Goal: Task Accomplishment & Management: Manage account settings

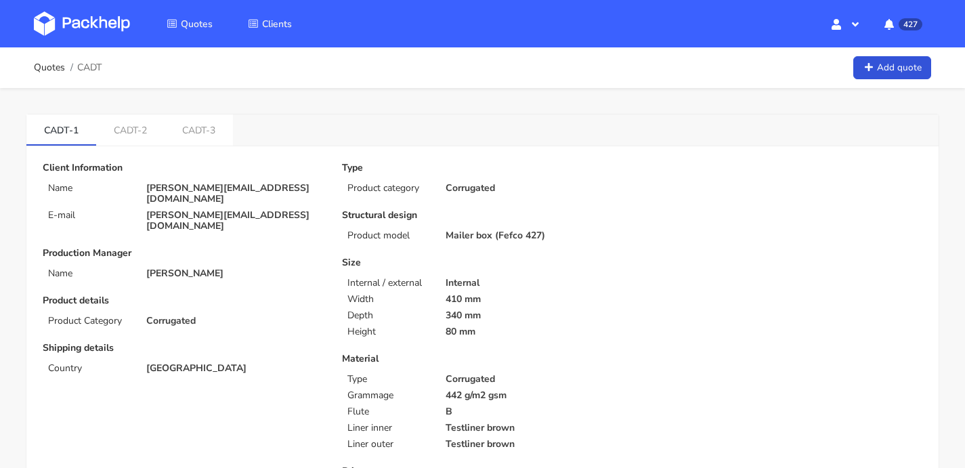
click at [90, 19] on img at bounding box center [82, 24] width 96 height 24
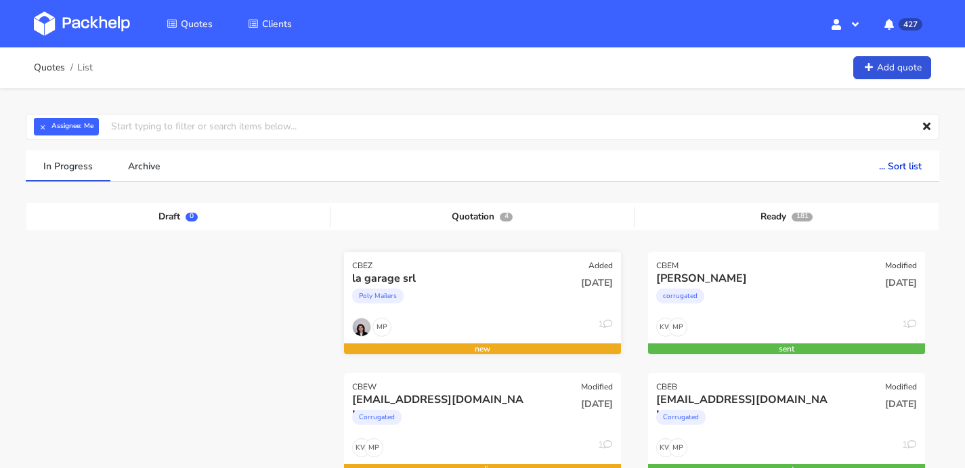
click at [468, 274] on div "la garage srl" at bounding box center [440, 278] width 177 height 15
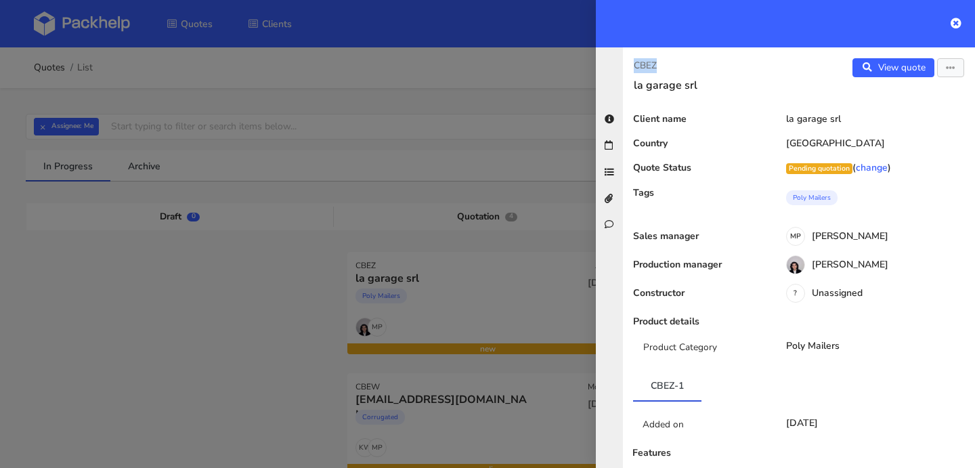
drag, startPoint x: 681, startPoint y: 66, endPoint x: 628, endPoint y: 66, distance: 52.8
click at [628, 66] on div "CBEZ la garage srl" at bounding box center [711, 75] width 176 height 34
copy p "CBEZ"
click at [961, 19] on icon at bounding box center [956, 23] width 11 height 11
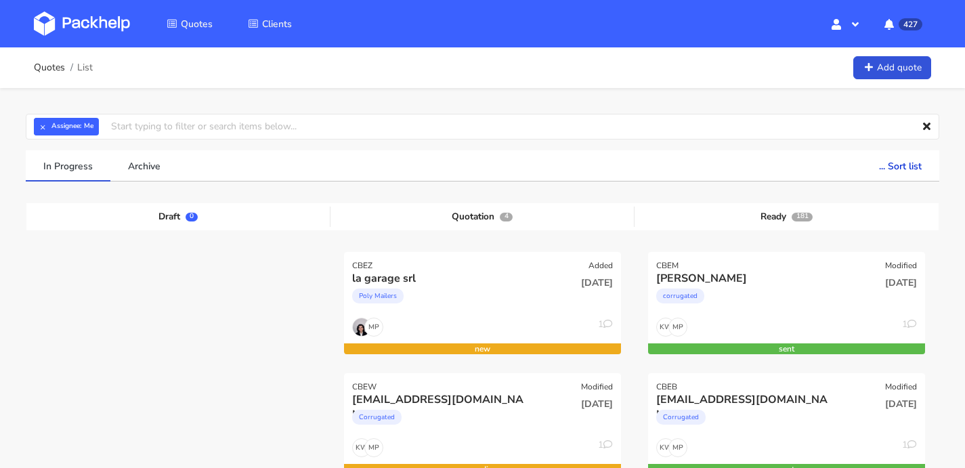
click at [122, 26] on img at bounding box center [82, 24] width 96 height 24
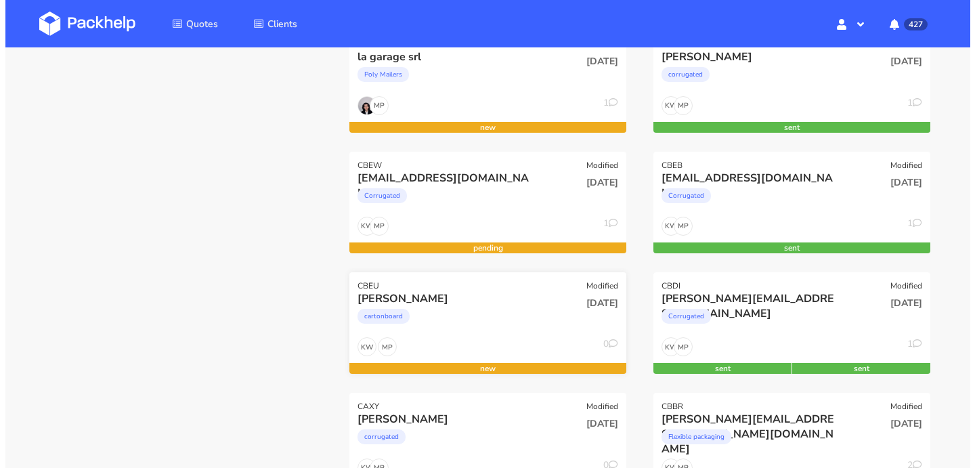
scroll to position [249, 0]
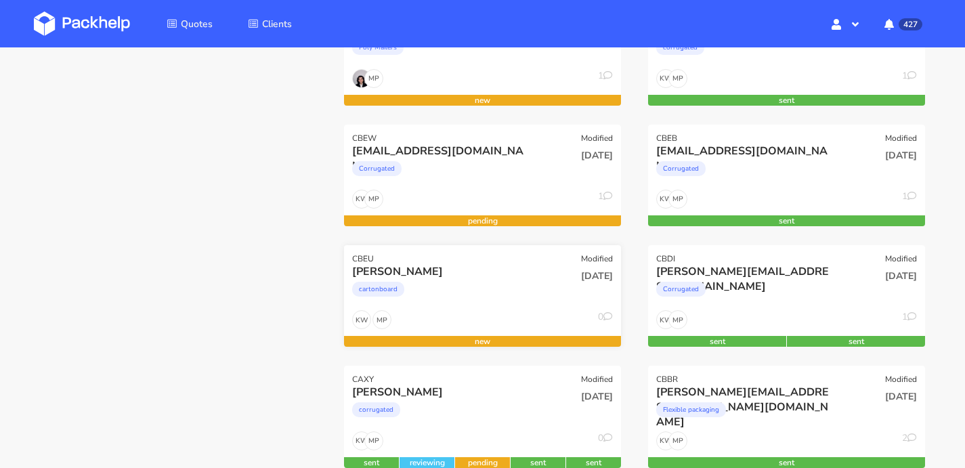
click at [479, 302] on div "cartonboard" at bounding box center [440, 292] width 177 height 27
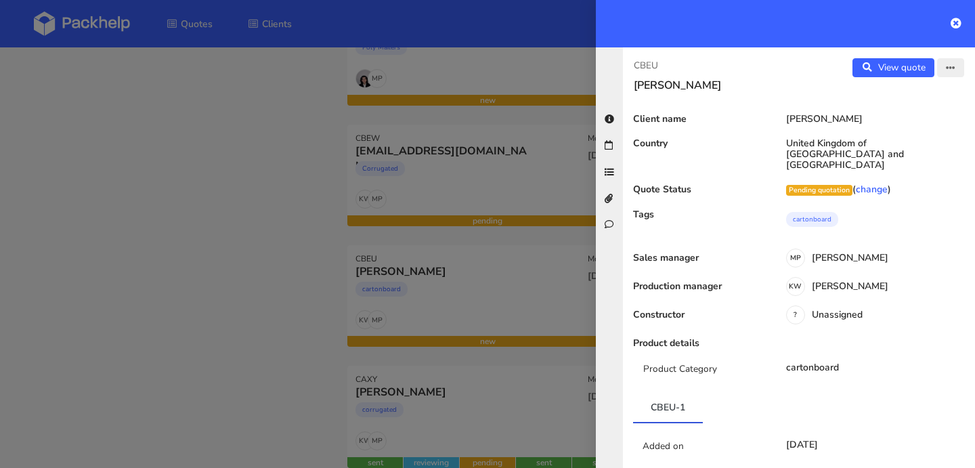
click at [950, 71] on button "button" at bounding box center [950, 67] width 27 height 19
click at [907, 100] on link "Edit quote" at bounding box center [906, 96] width 119 height 22
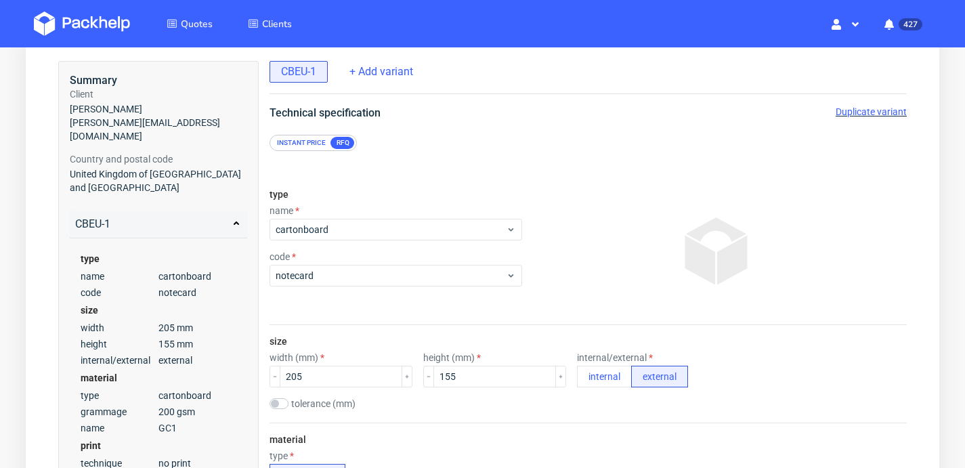
scroll to position [91, 0]
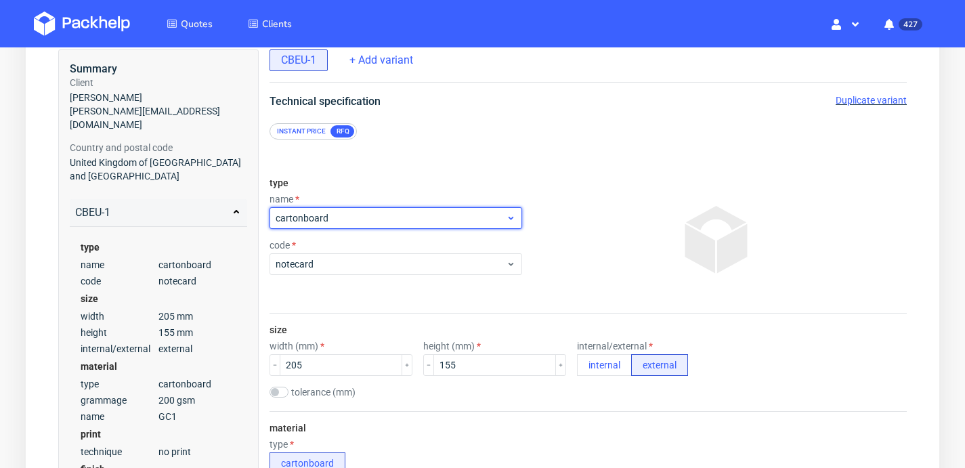
click at [375, 228] on div "cartonboard" at bounding box center [396, 218] width 253 height 22
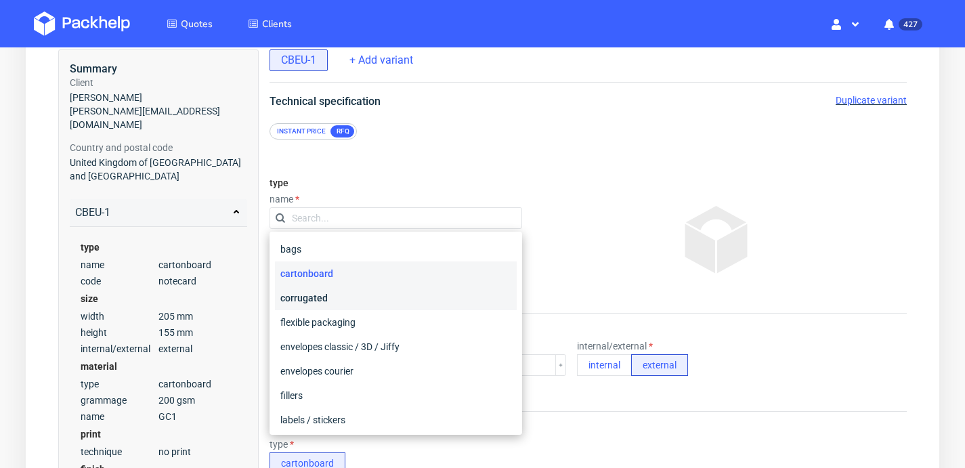
click at [360, 295] on div "corrugated" at bounding box center [396, 298] width 242 height 24
checkbox input "false"
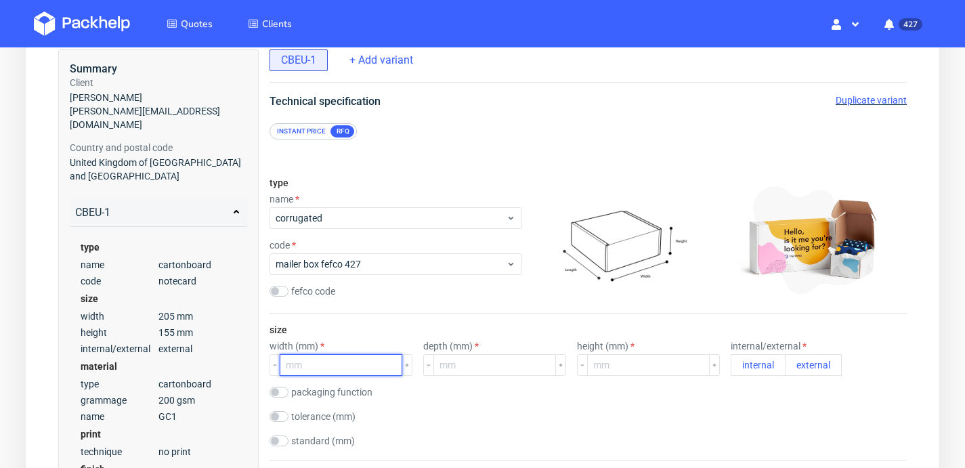
click at [343, 369] on input "number" at bounding box center [341, 365] width 123 height 22
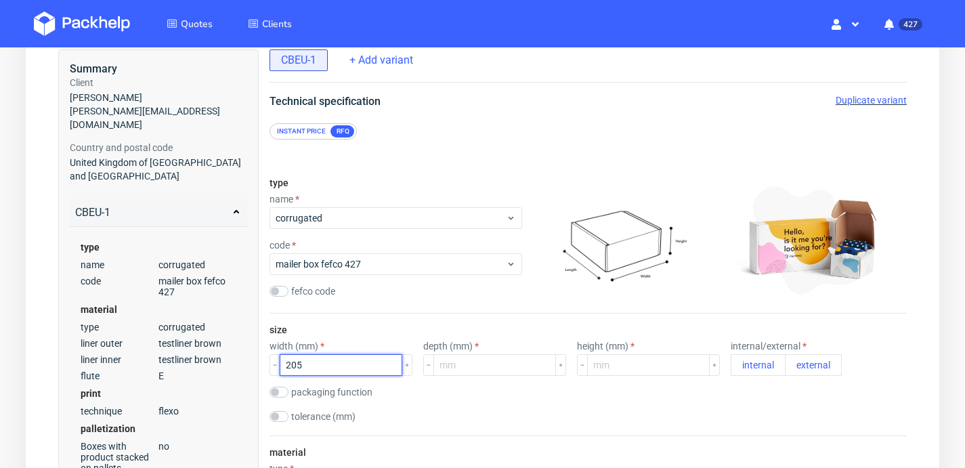
type input "205"
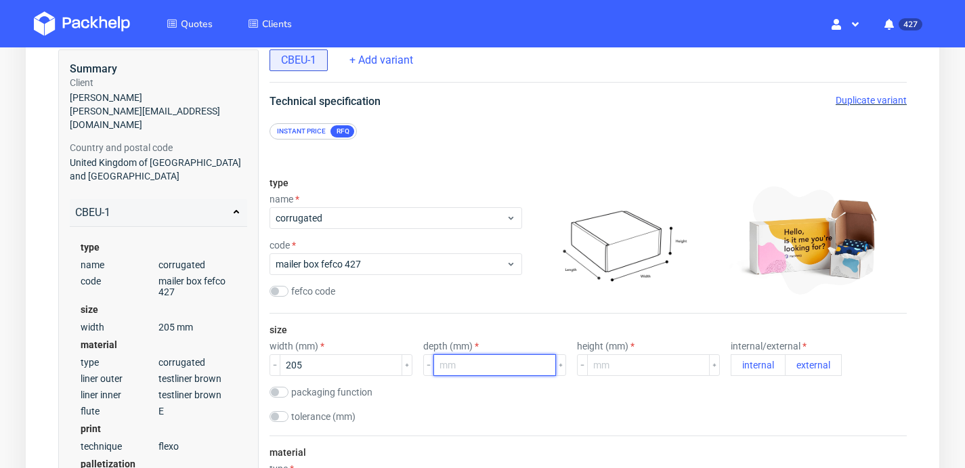
click at [467, 368] on input "number" at bounding box center [494, 365] width 123 height 22
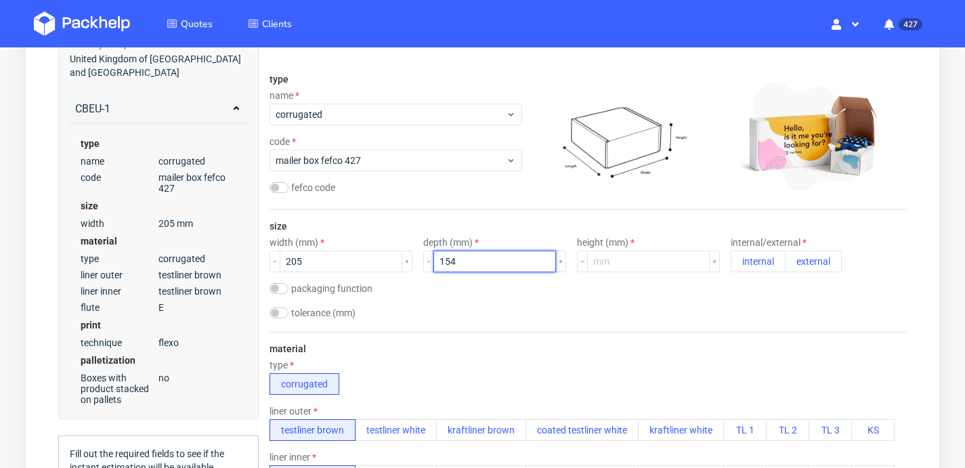
type input "154"
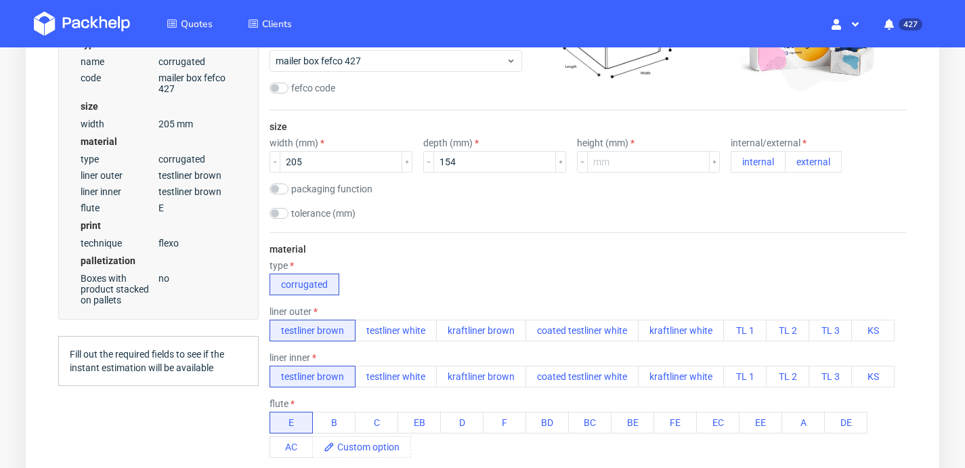
scroll to position [379, 0]
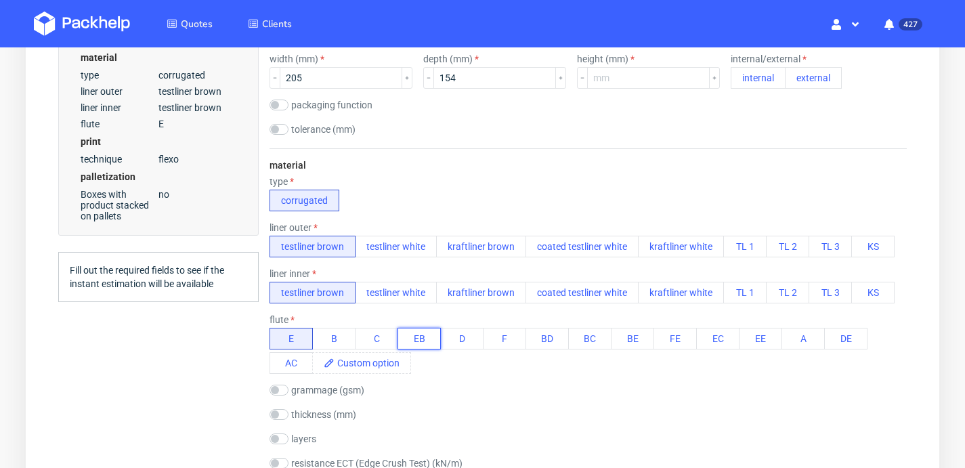
click at [428, 343] on button "EB" at bounding box center [419, 339] width 43 height 22
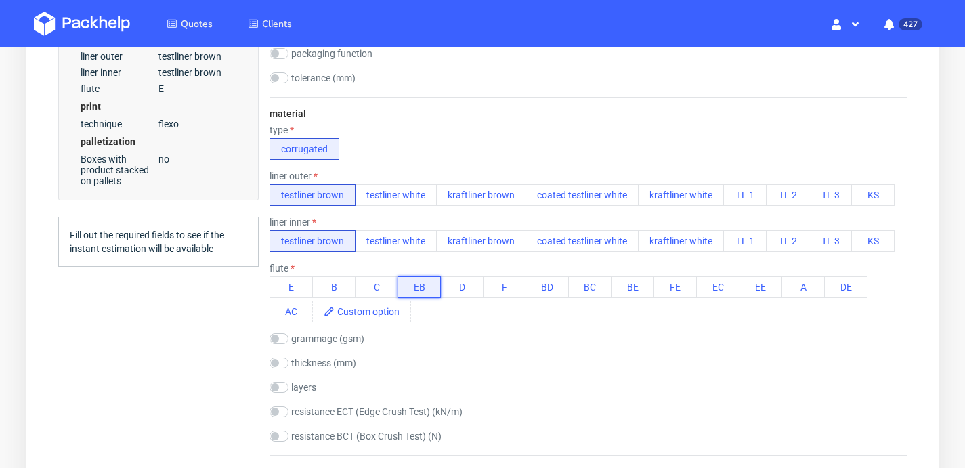
scroll to position [613, 0]
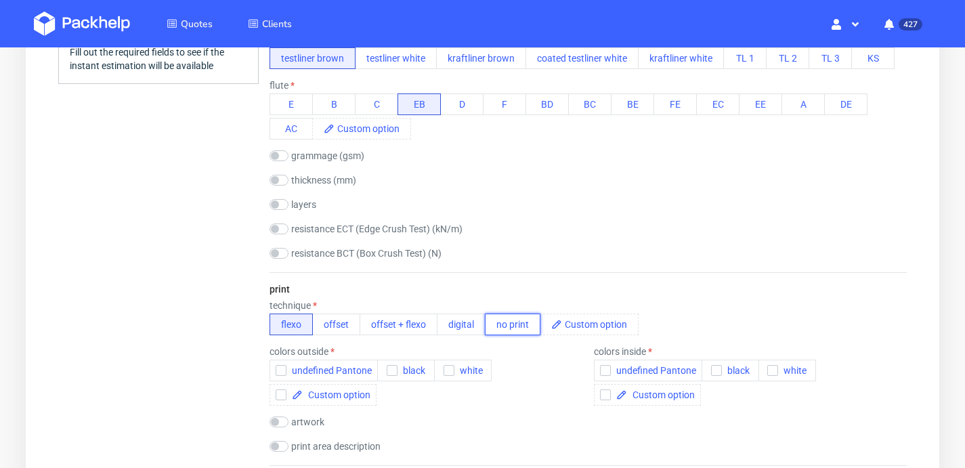
click at [494, 323] on button "no print" at bounding box center [513, 325] width 56 height 22
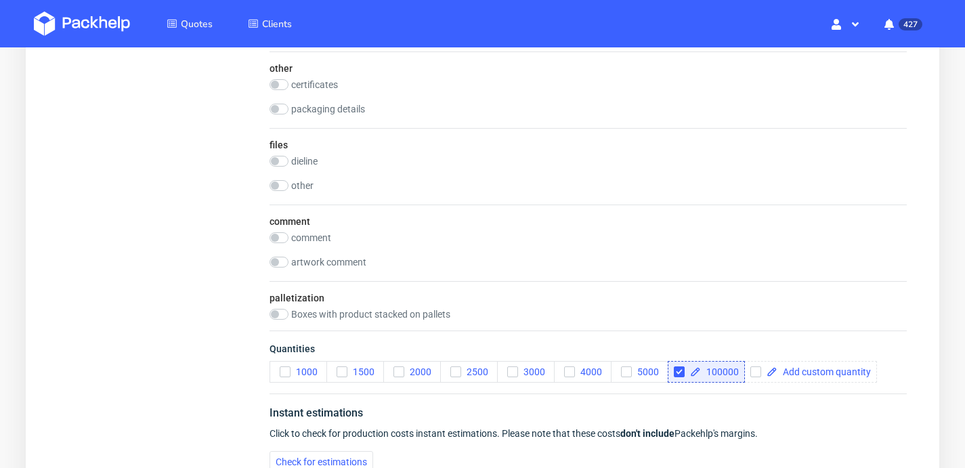
scroll to position [1368, 0]
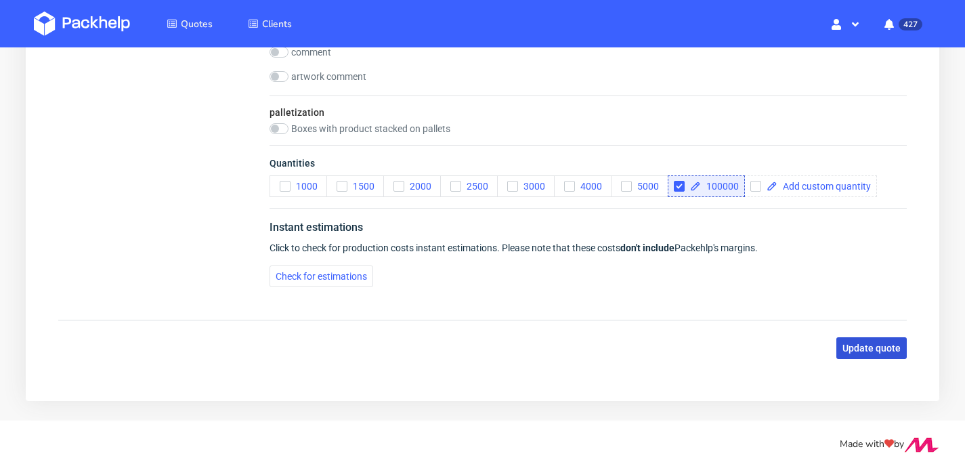
click at [891, 345] on span "Update quote" at bounding box center [872, 347] width 58 height 9
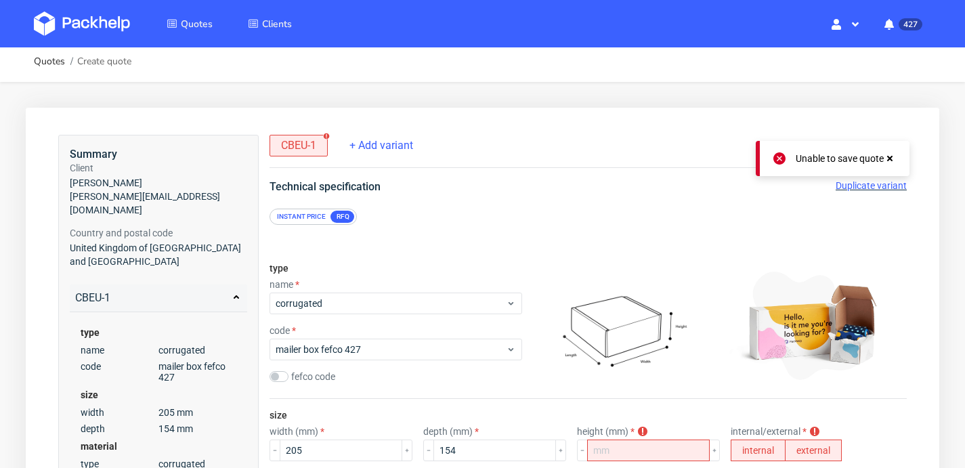
scroll to position [0, 0]
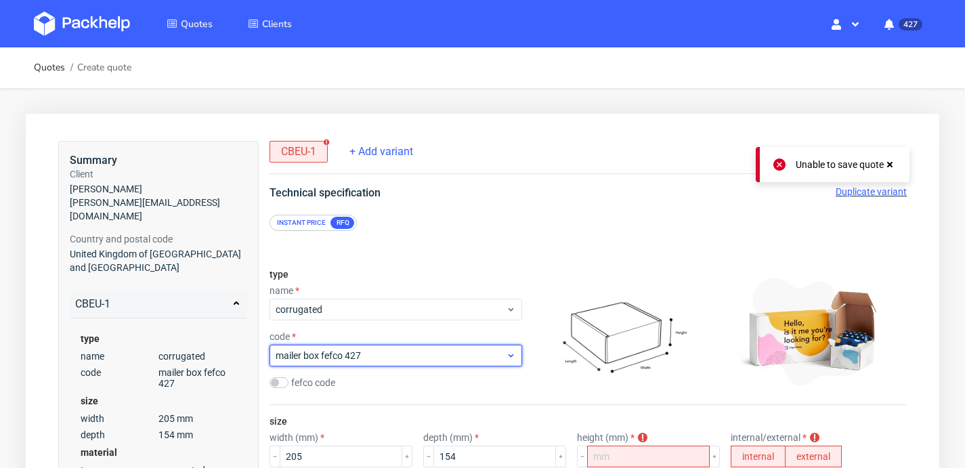
click at [414, 356] on span "mailer box fefco 427" at bounding box center [391, 356] width 230 height 14
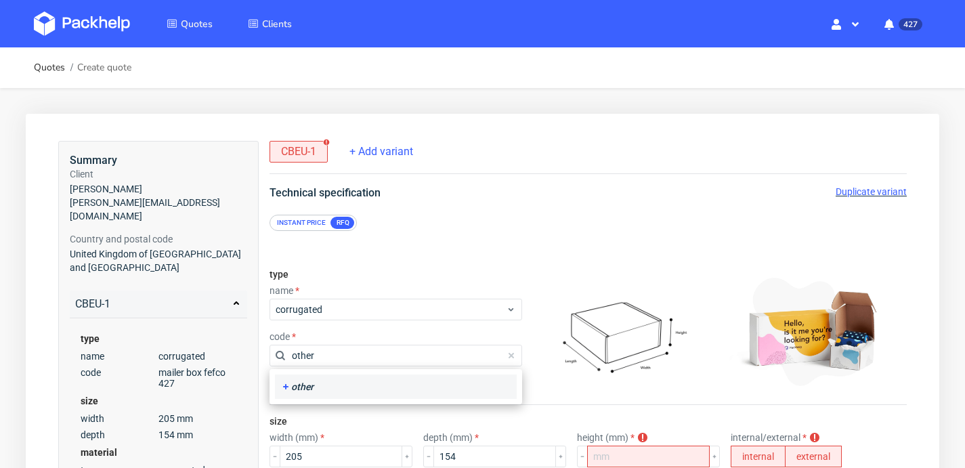
type input "other"
click at [421, 381] on div "other" at bounding box center [395, 387] width 231 height 14
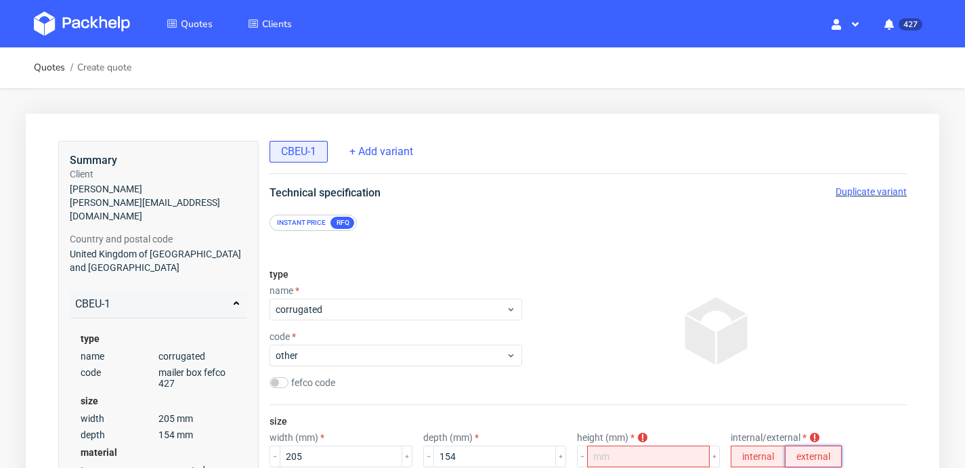
click at [796, 459] on button "external" at bounding box center [813, 457] width 57 height 22
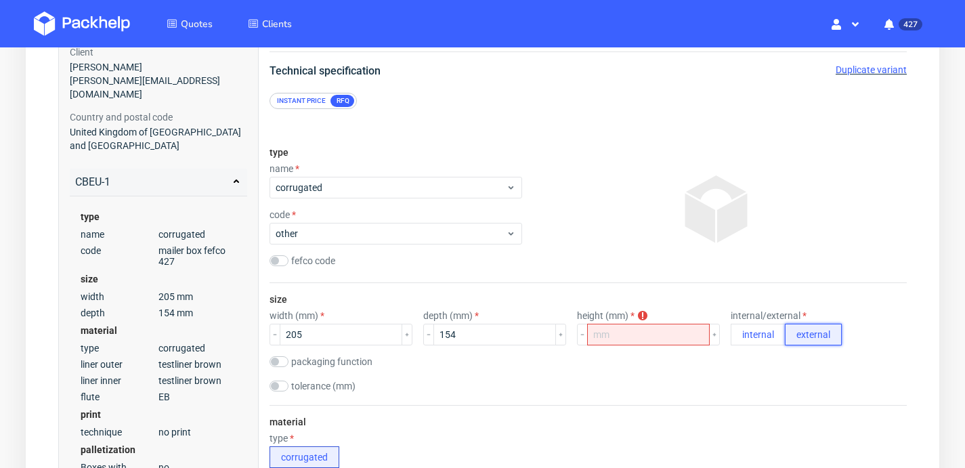
scroll to position [247, 0]
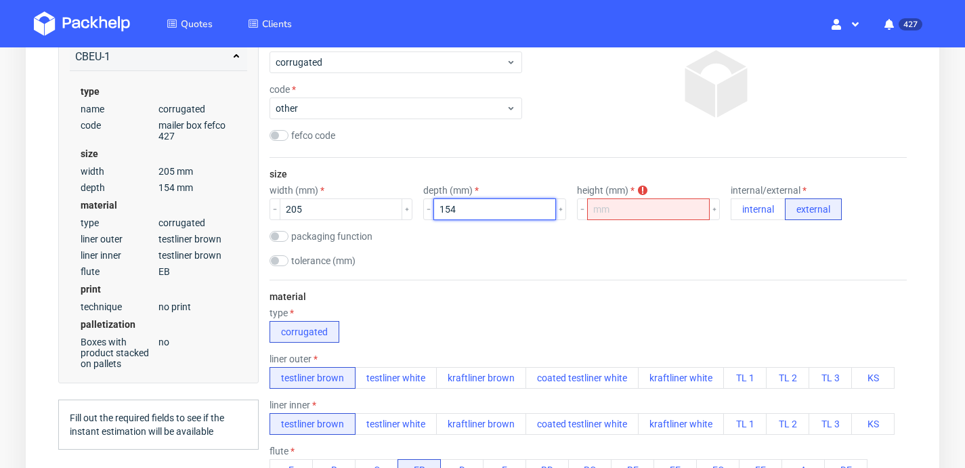
click at [448, 201] on input "154" at bounding box center [494, 209] width 123 height 22
click at [448, 203] on input "154" at bounding box center [494, 209] width 123 height 22
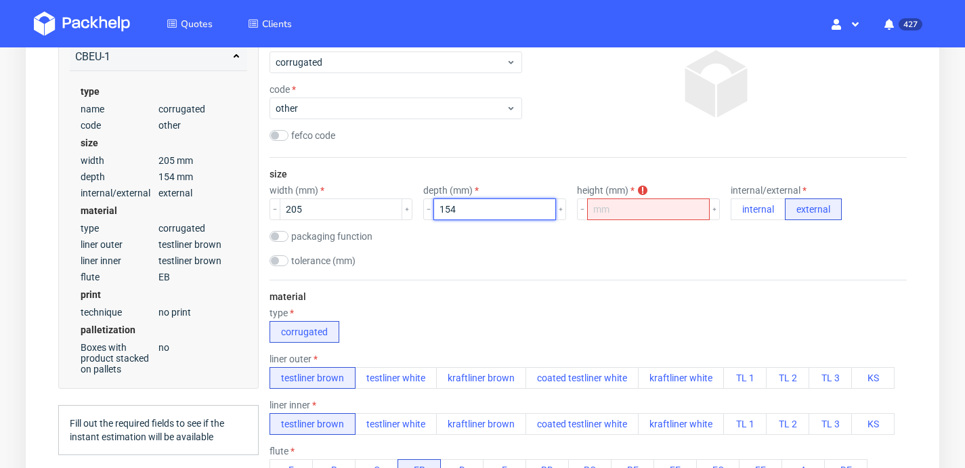
click at [449, 206] on input "154" at bounding box center [494, 209] width 123 height 22
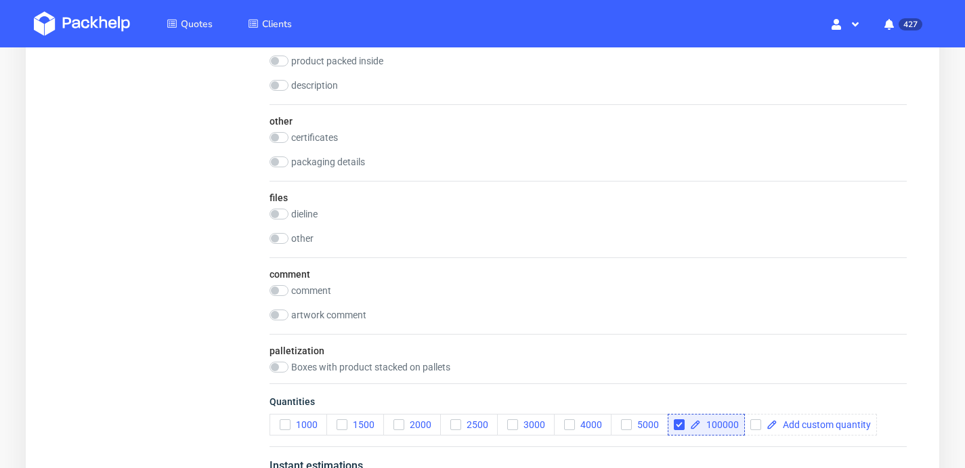
scroll to position [1344, 0]
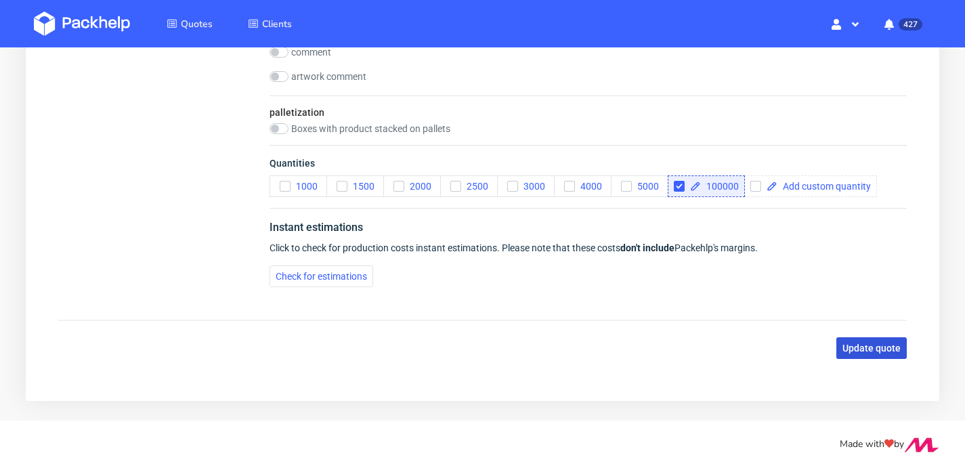
click at [872, 339] on button "Update quote" at bounding box center [871, 348] width 70 height 22
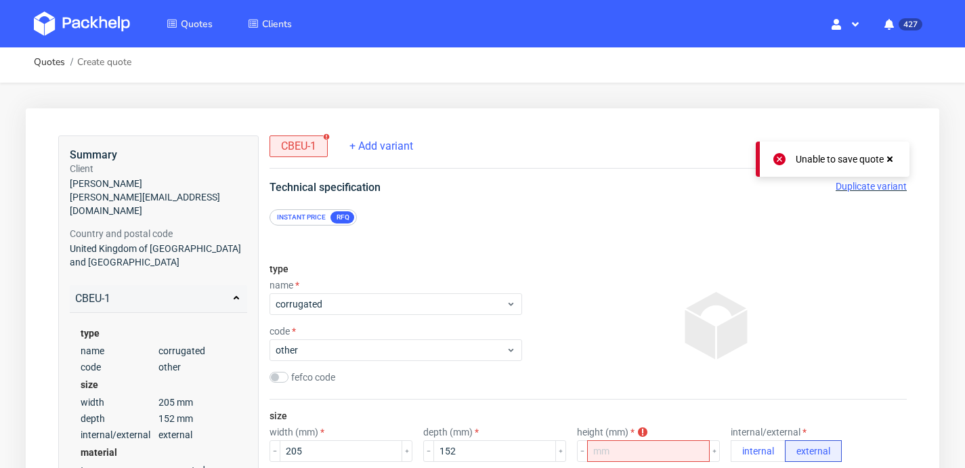
scroll to position [0, 0]
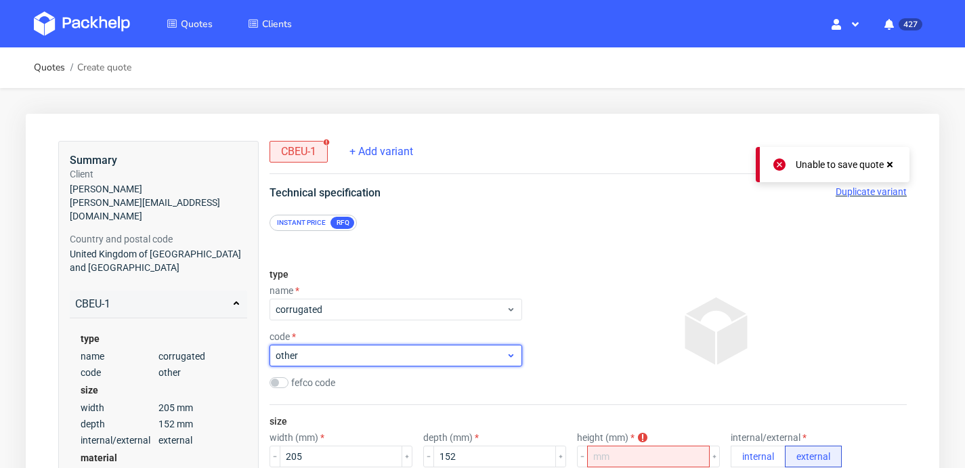
click at [358, 353] on span "other" at bounding box center [391, 356] width 230 height 14
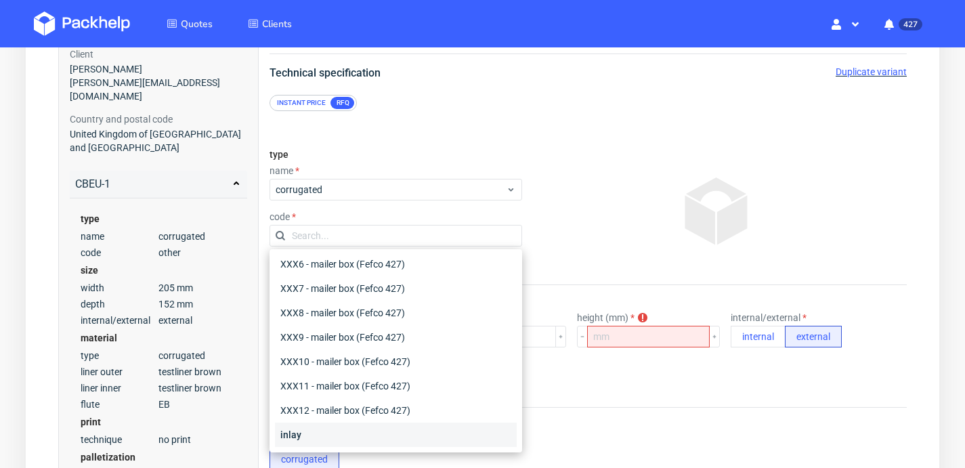
scroll to position [121, 0]
click at [339, 438] on div "inlay" at bounding box center [396, 434] width 242 height 24
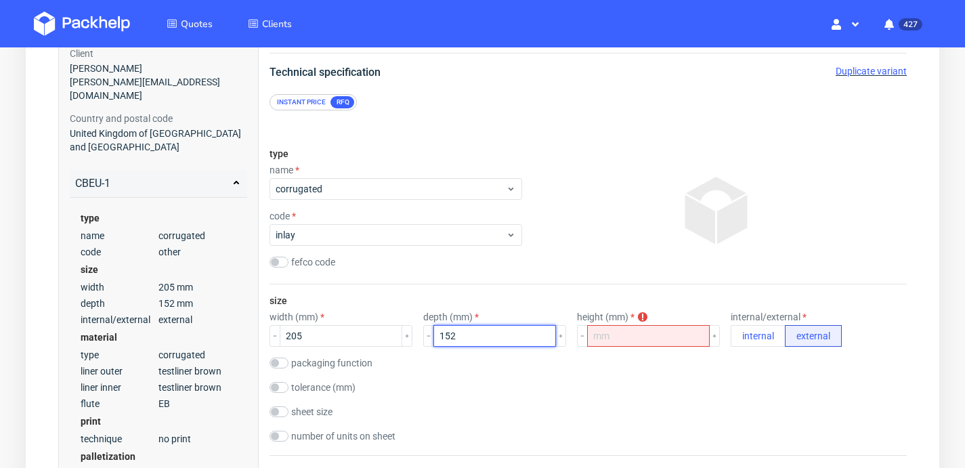
click at [474, 339] on input "152" at bounding box center [494, 336] width 123 height 22
type input "155"
click at [785, 344] on button "external" at bounding box center [813, 336] width 57 height 22
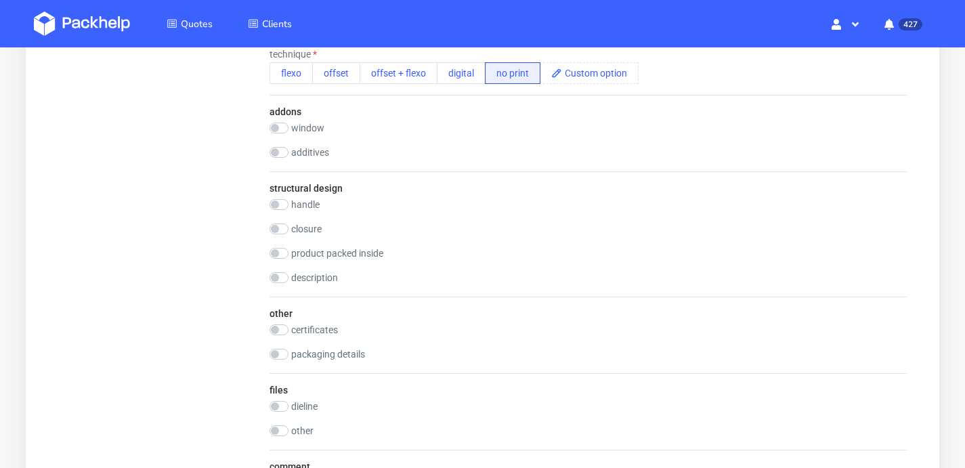
scroll to position [1392, 0]
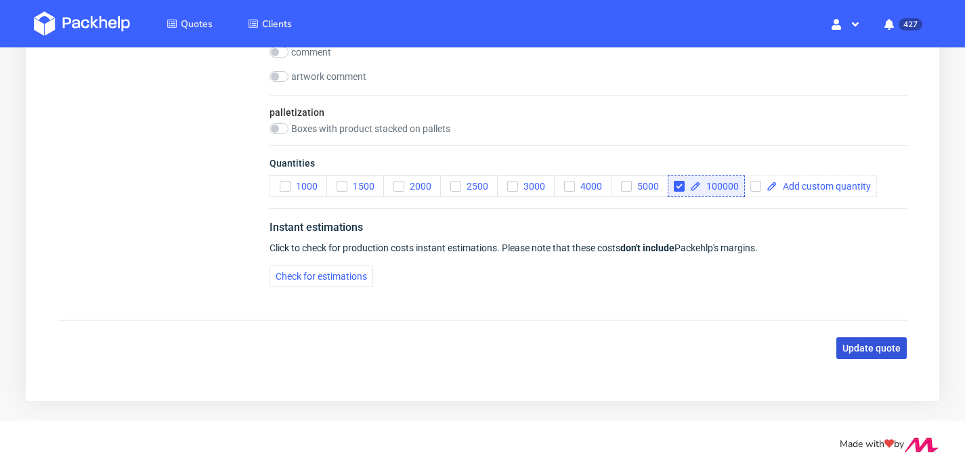
click at [838, 349] on button "Update quote" at bounding box center [871, 348] width 70 height 22
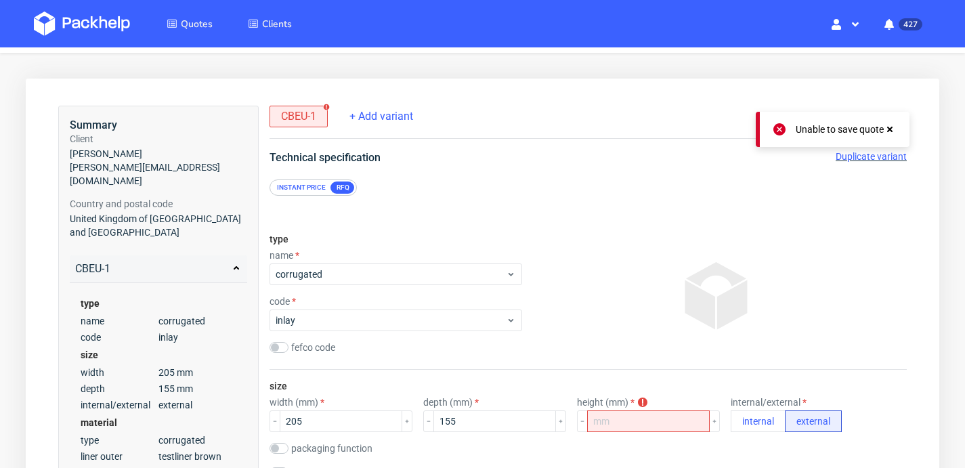
scroll to position [51, 0]
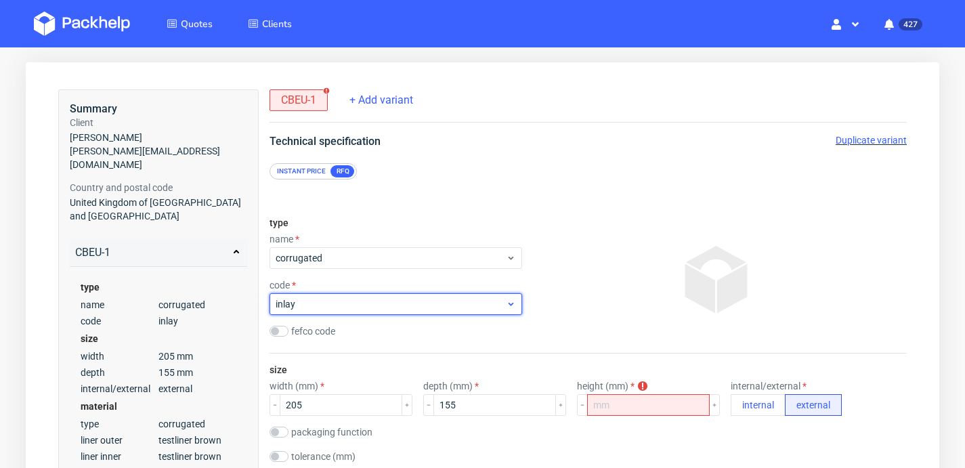
click at [391, 313] on div "inlay" at bounding box center [396, 304] width 253 height 22
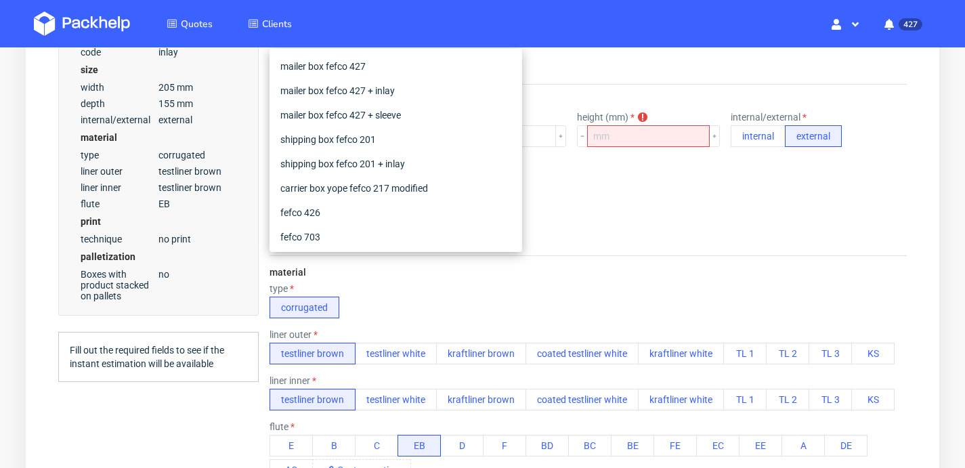
scroll to position [216, 0]
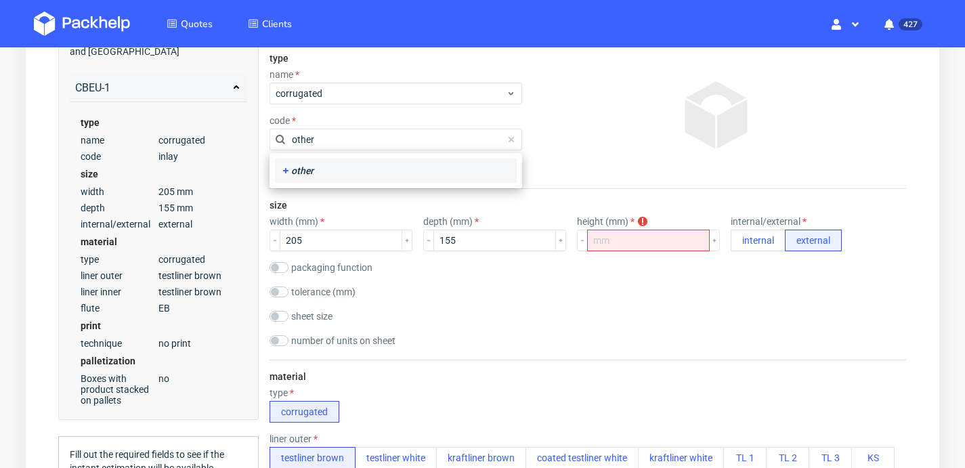
type input "other"
click at [472, 175] on div "other" at bounding box center [395, 171] width 231 height 14
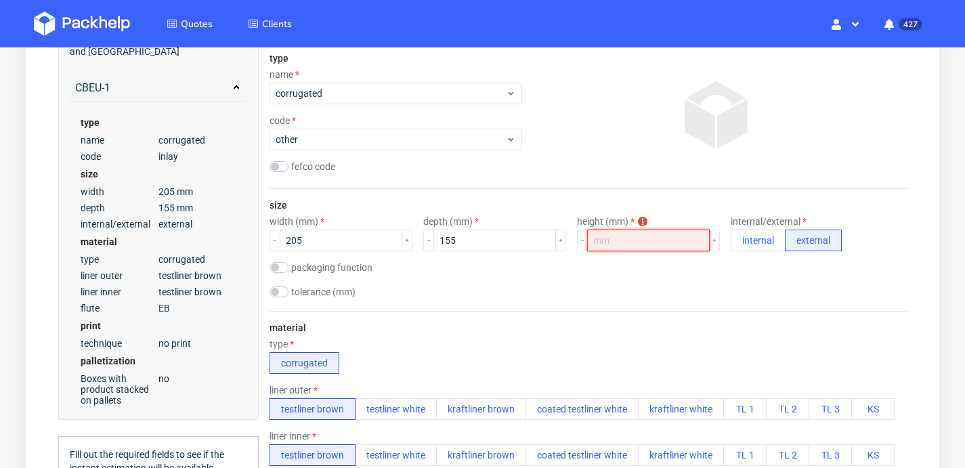
click at [603, 242] on input "number" at bounding box center [648, 241] width 123 height 22
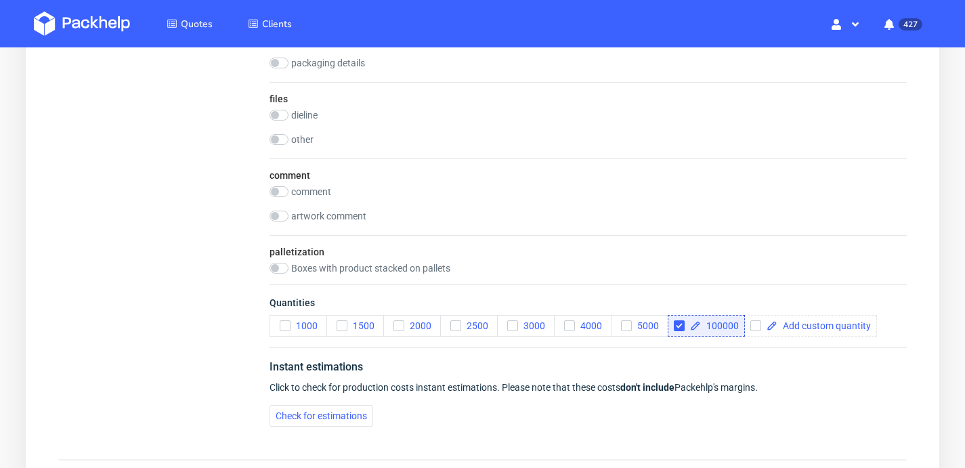
scroll to position [1344, 0]
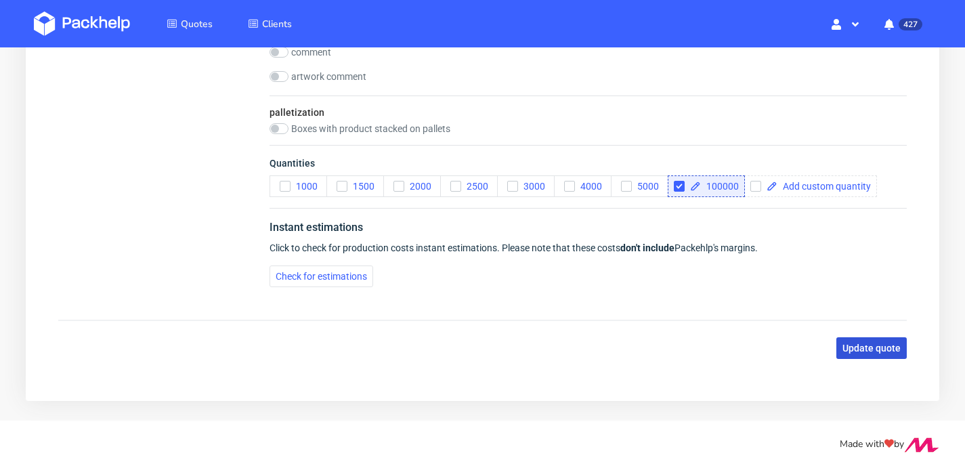
type input "-2"
click at [851, 354] on button "Update quote" at bounding box center [871, 348] width 70 height 22
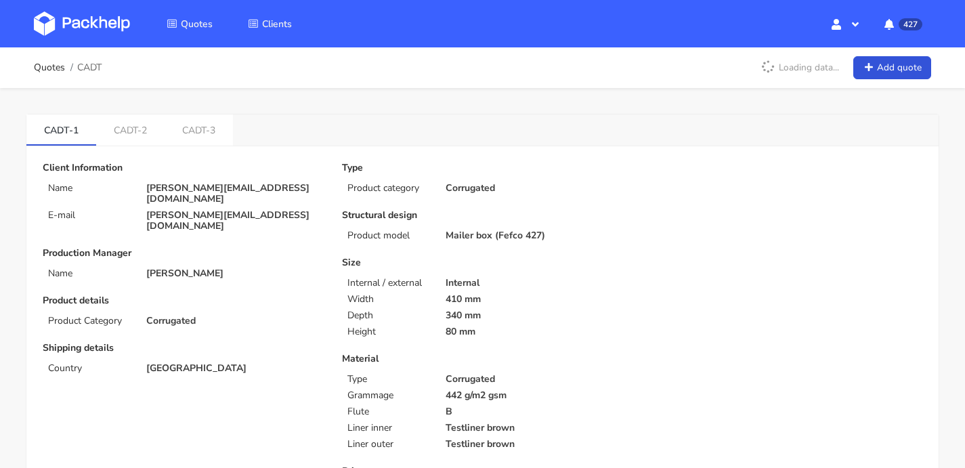
click at [57, 16] on img at bounding box center [82, 24] width 96 height 24
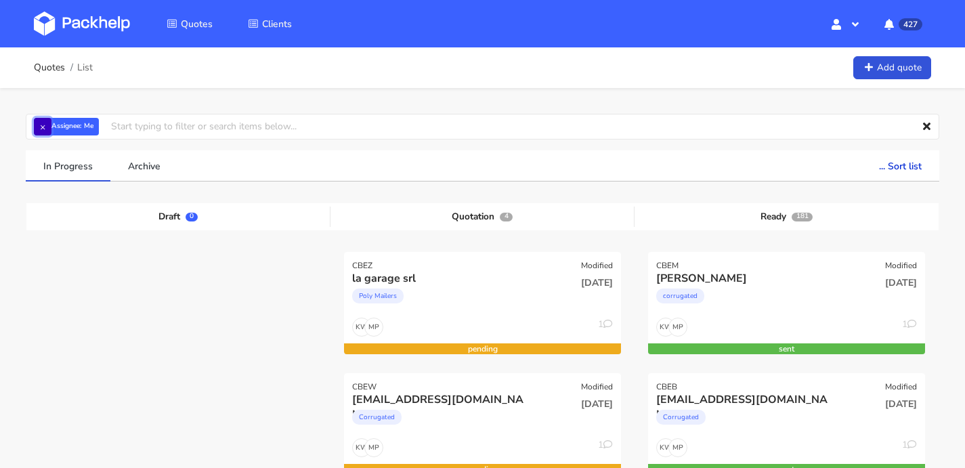
click at [42, 129] on button "×" at bounding box center [43, 127] width 18 height 18
click at [66, 128] on input "text" at bounding box center [483, 127] width 914 height 26
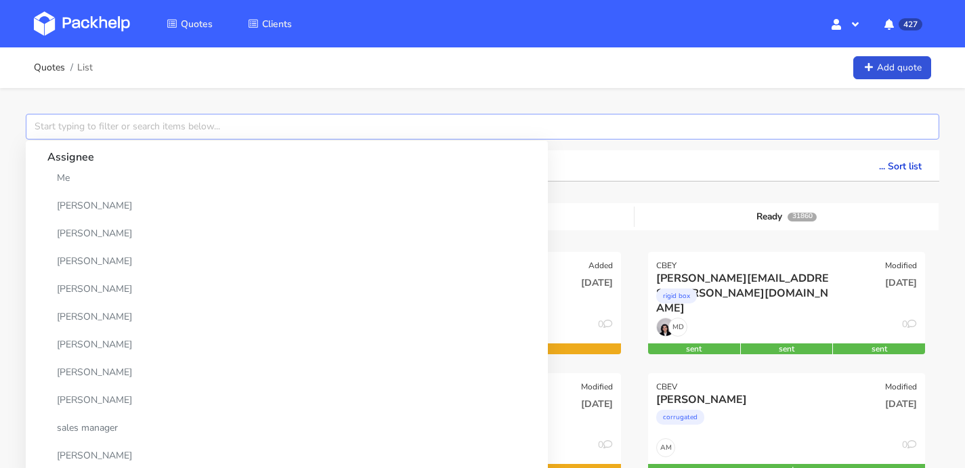
paste input "javier.rivera@recommerce.com"
click at [81, 130] on input "javier.rivera@recommerce.com" at bounding box center [483, 127] width 914 height 26
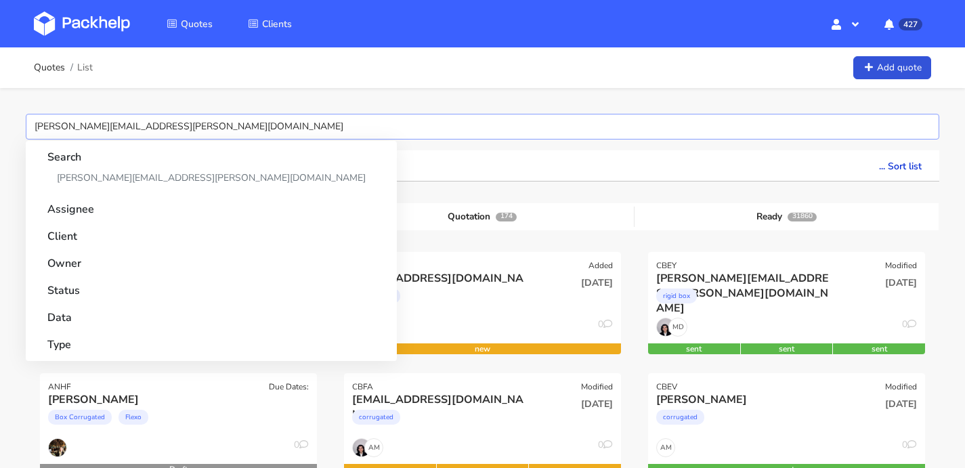
paste input "javier.rivera@recommerce.com"
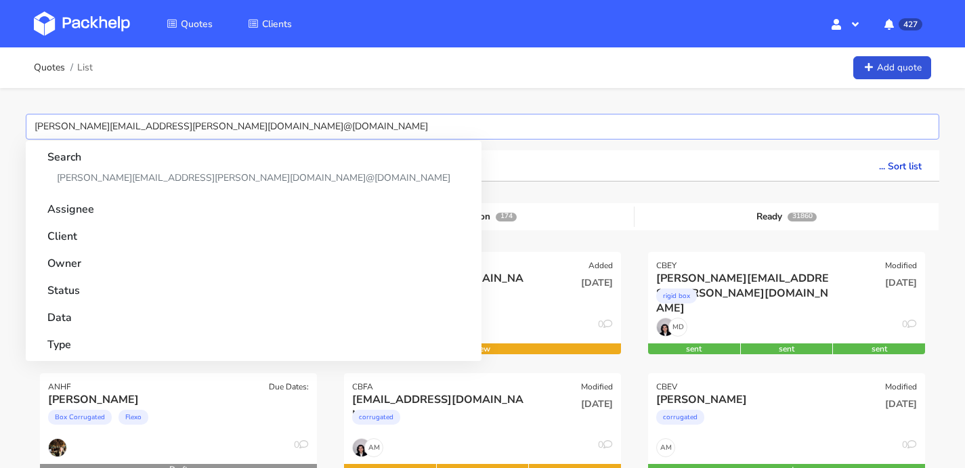
drag, startPoint x: 337, startPoint y: 126, endPoint x: 0, endPoint y: 123, distance: 337.3
paste input "text"
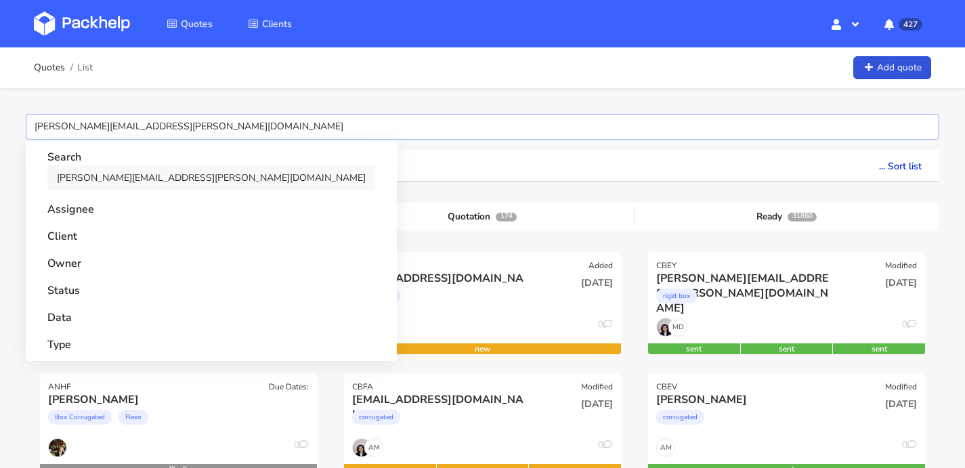
type input "javier.rivera@recommerce.com"
click at [93, 182] on link "javier.rivera@recommerce.com" at bounding box center [211, 177] width 328 height 25
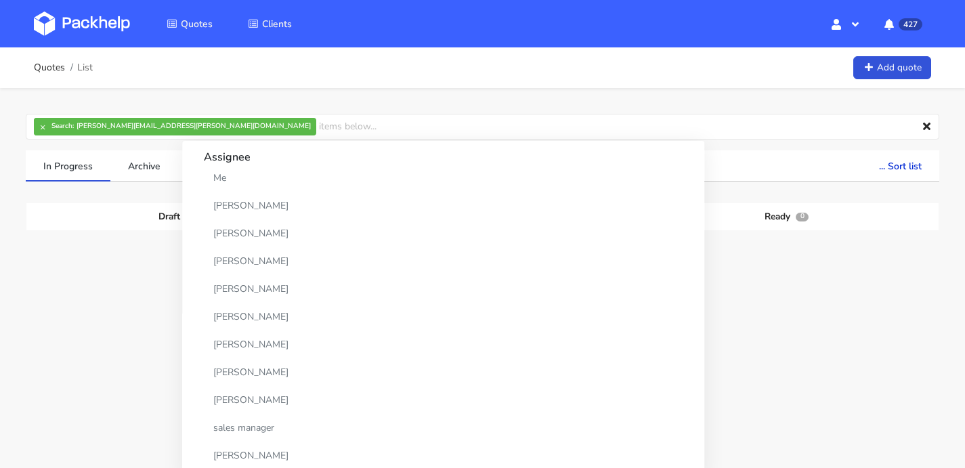
click at [630, 76] on div "Quotes List Add quote" at bounding box center [482, 67] width 897 height 27
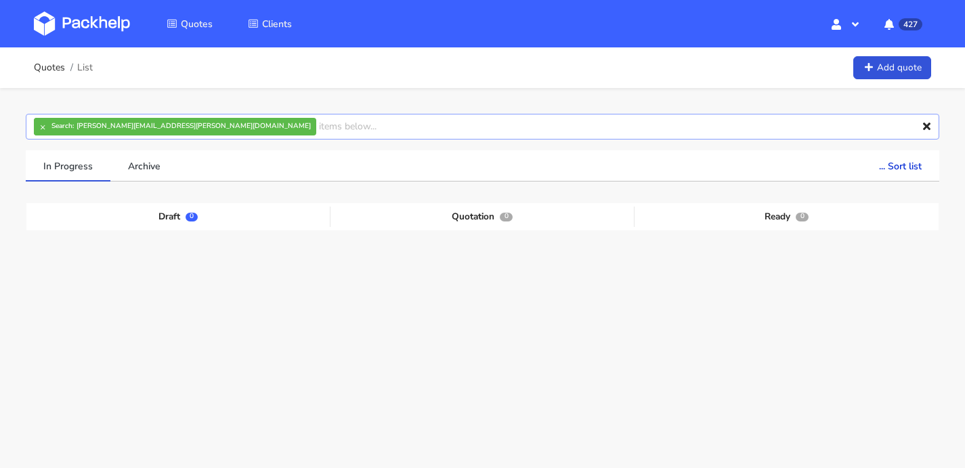
click at [230, 128] on input "text" at bounding box center [483, 127] width 914 height 26
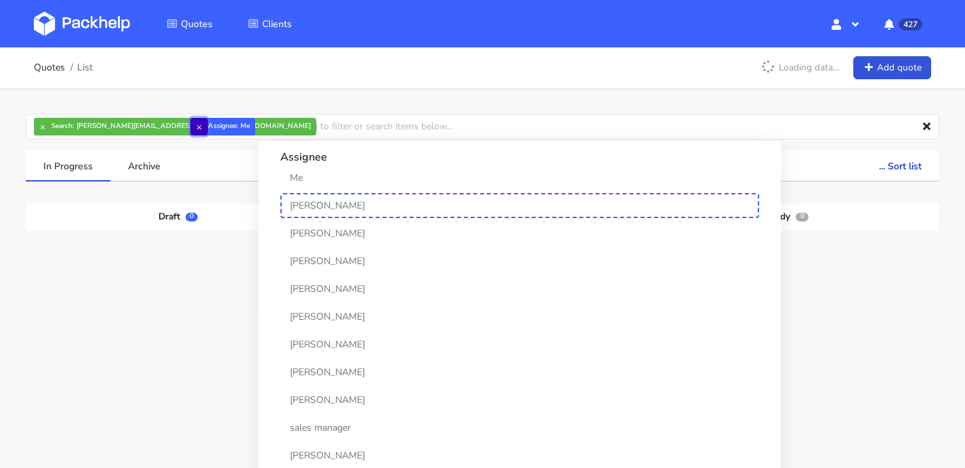
click at [194, 125] on button "×" at bounding box center [199, 127] width 18 height 18
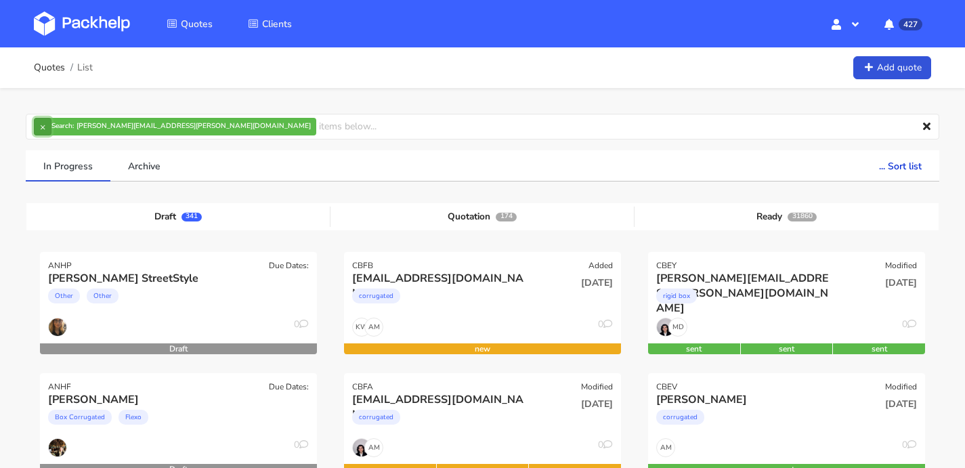
click at [41, 125] on button "×" at bounding box center [43, 127] width 18 height 18
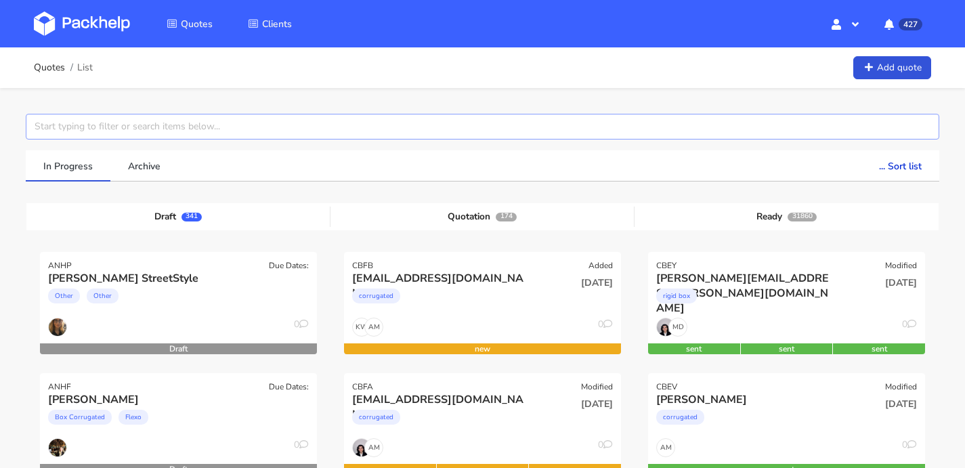
click at [95, 125] on input "text" at bounding box center [483, 127] width 914 height 26
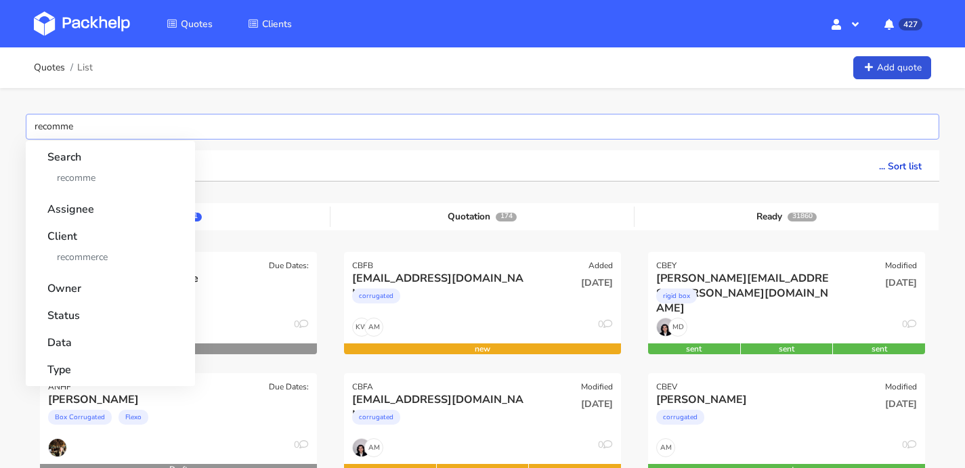
click at [89, 128] on input "recomme" at bounding box center [483, 127] width 914 height 26
type input "recommerce"
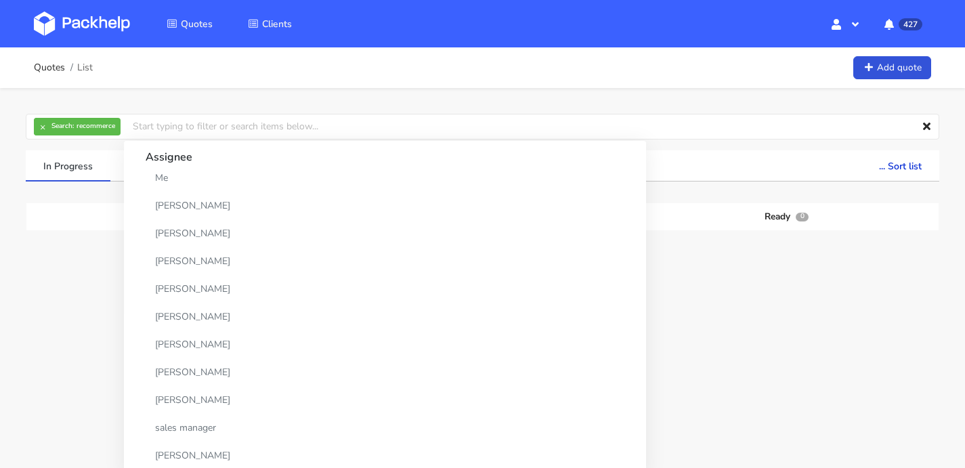
click at [431, 58] on div "Quotes List Add quote" at bounding box center [482, 67] width 897 height 27
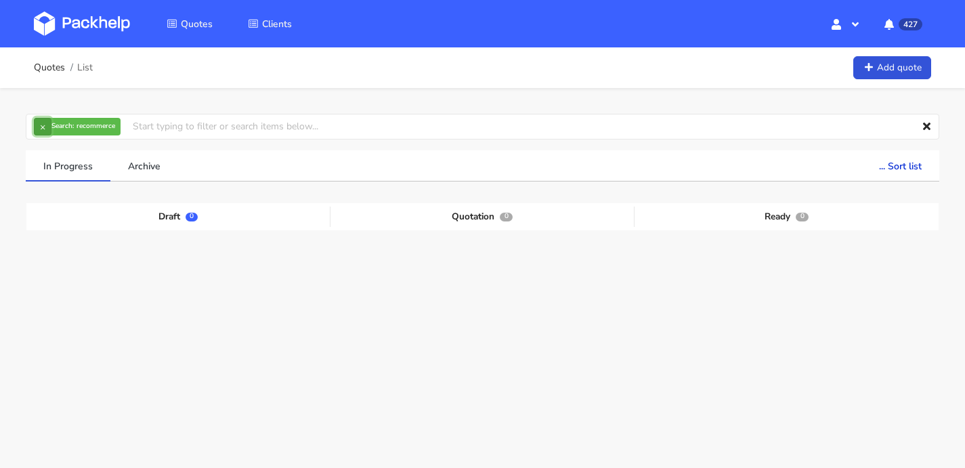
click at [37, 128] on button "×" at bounding box center [43, 127] width 18 height 18
click at [65, 127] on input "text" at bounding box center [483, 127] width 914 height 26
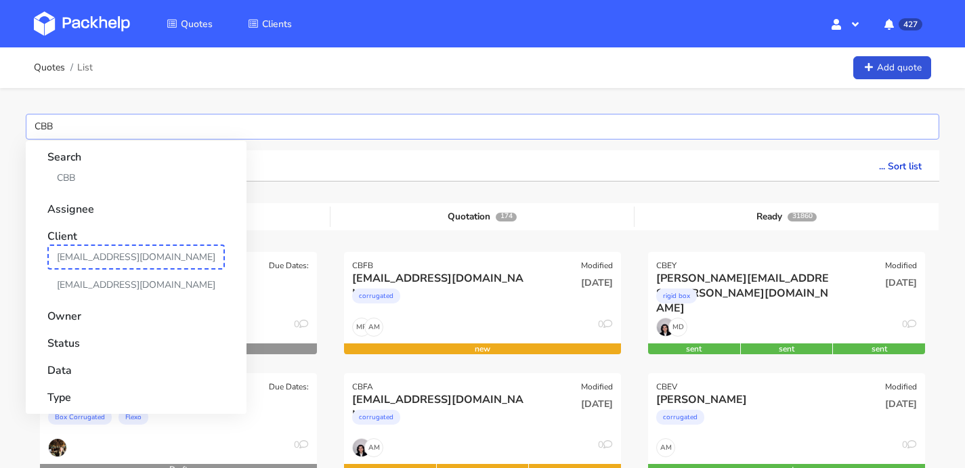
type input "CBBM"
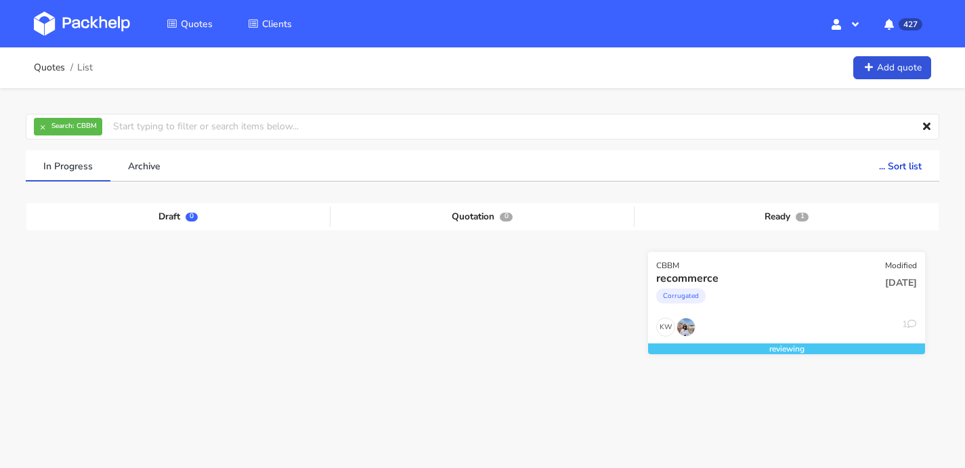
click at [805, 337] on div "KW 1" at bounding box center [786, 331] width 277 height 26
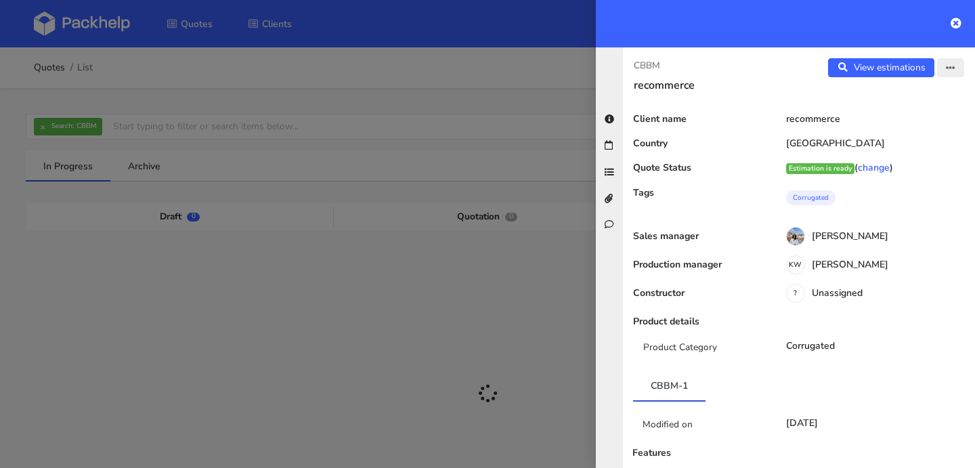
click at [946, 66] on icon "button" at bounding box center [950, 68] width 9 height 9
click at [886, 95] on link "View quote" at bounding box center [906, 96] width 119 height 22
drag, startPoint x: 941, startPoint y: 79, endPoint x: 939, endPoint y: 68, distance: 11.2
click at [941, 76] on div "View estimations View quote Edit quote" at bounding box center [887, 75] width 176 height 34
click at [946, 65] on icon "button" at bounding box center [950, 68] width 9 height 9
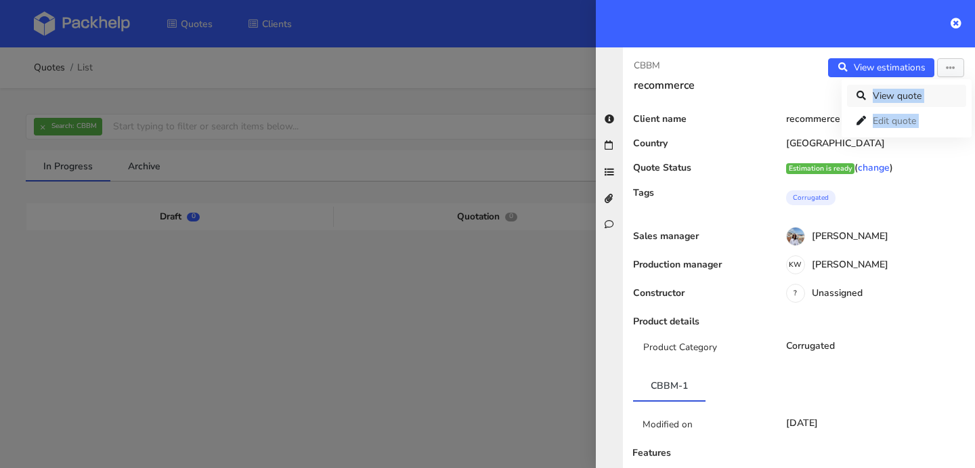
click at [921, 93] on link "View quote" at bounding box center [906, 96] width 119 height 22
click at [946, 71] on icon "button" at bounding box center [950, 68] width 9 height 9
click at [920, 127] on link "Edit quote" at bounding box center [906, 121] width 119 height 22
click at [956, 25] on icon at bounding box center [956, 23] width 11 height 11
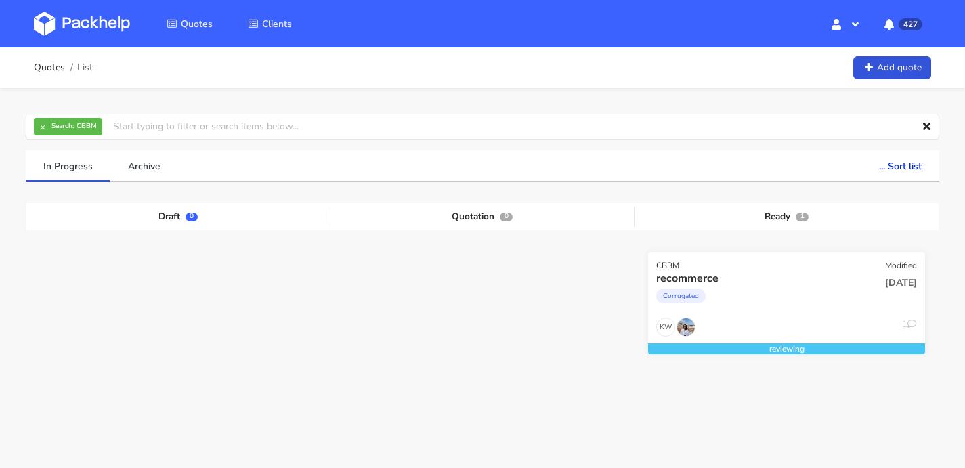
click at [800, 278] on div "recommerce" at bounding box center [744, 278] width 177 height 15
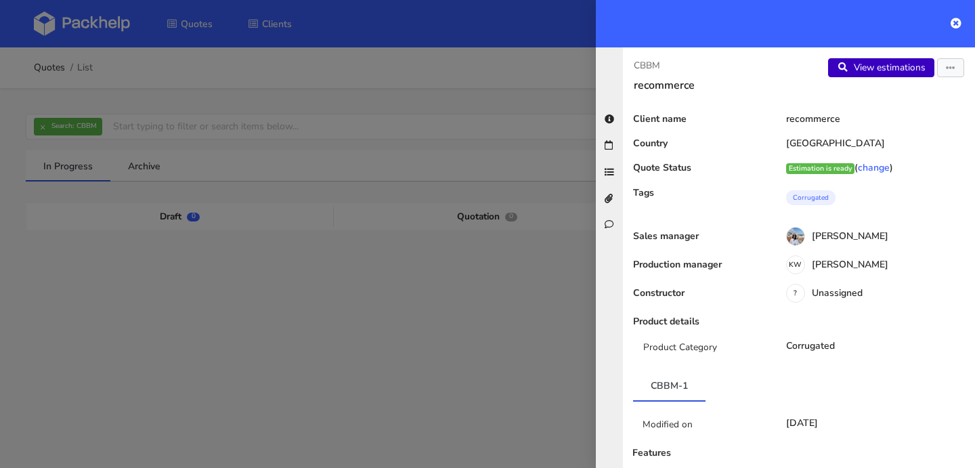
click at [866, 66] on link "View estimations" at bounding box center [881, 67] width 106 height 19
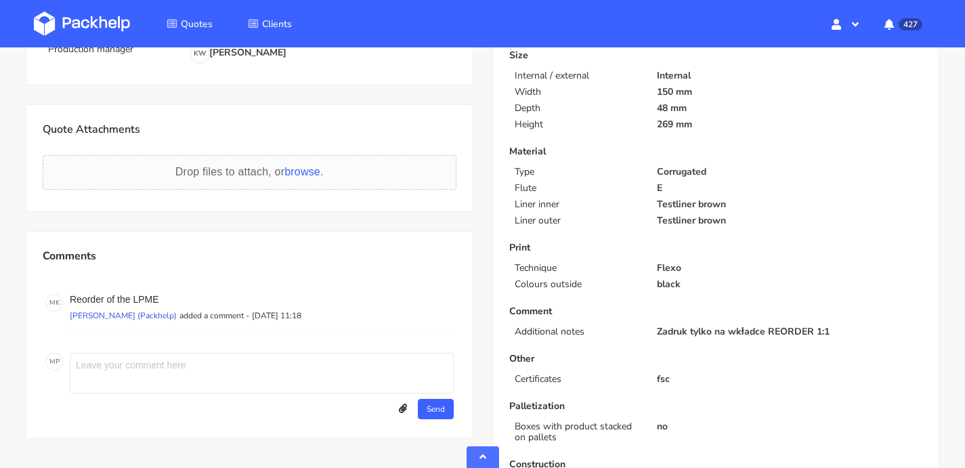
scroll to position [190, 0]
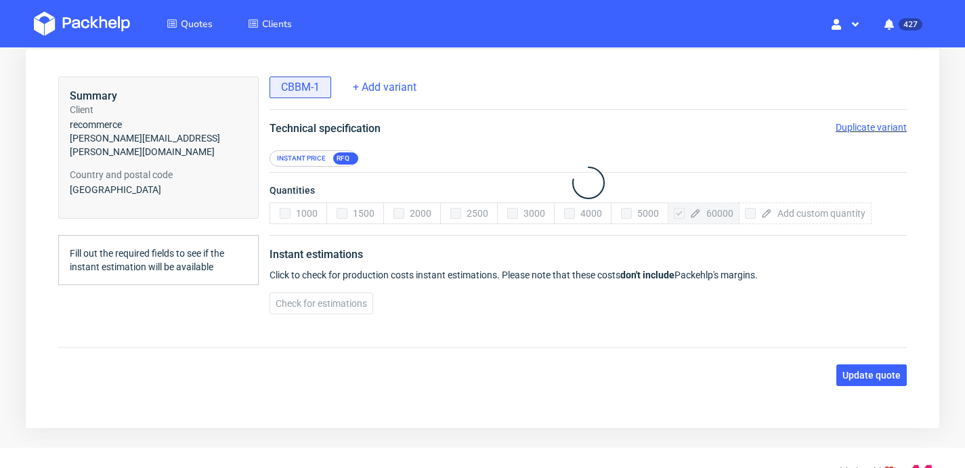
scroll to position [91, 0]
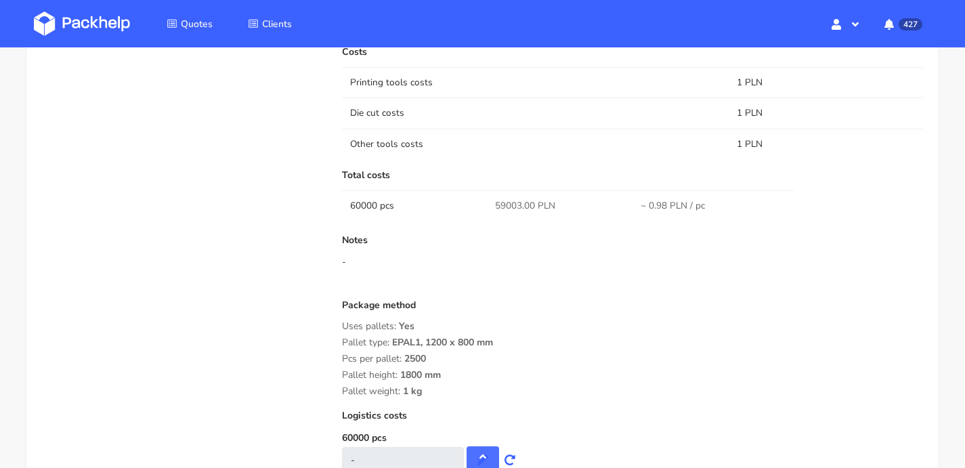
scroll to position [1115, 0]
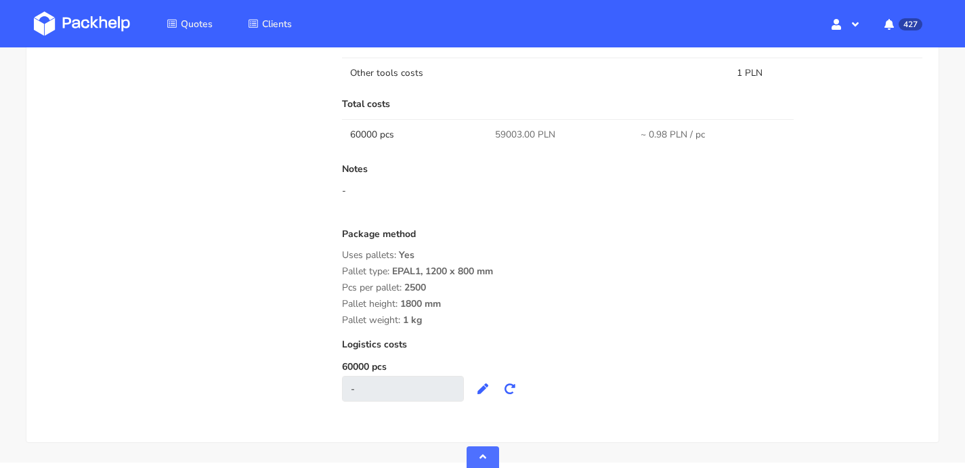
scroll to position [1206, 0]
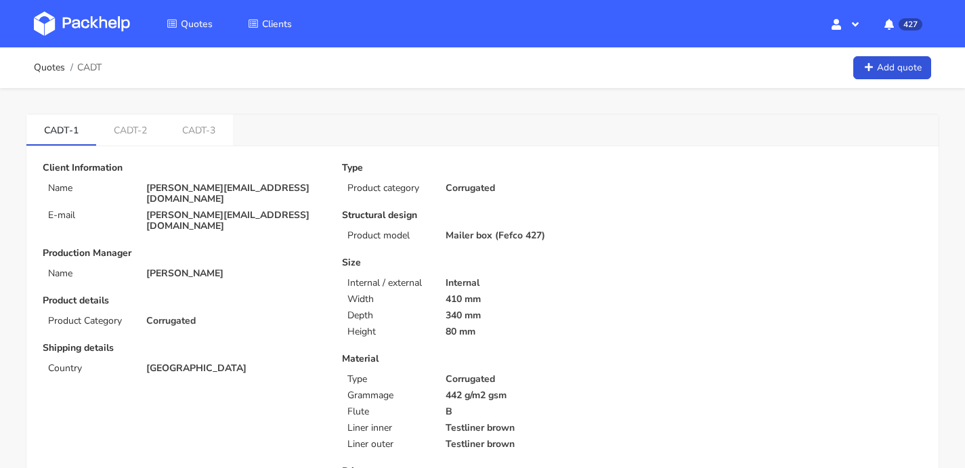
click at [123, 25] on img at bounding box center [82, 24] width 96 height 24
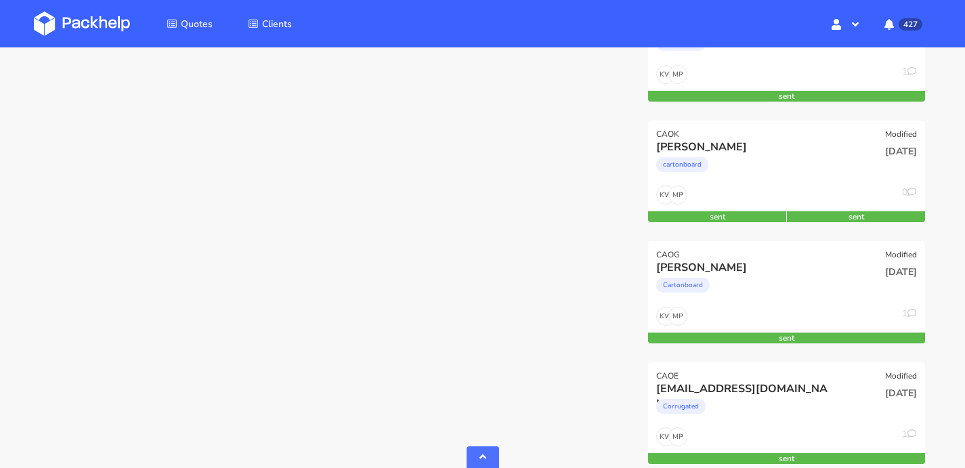
scroll to position [6177, 0]
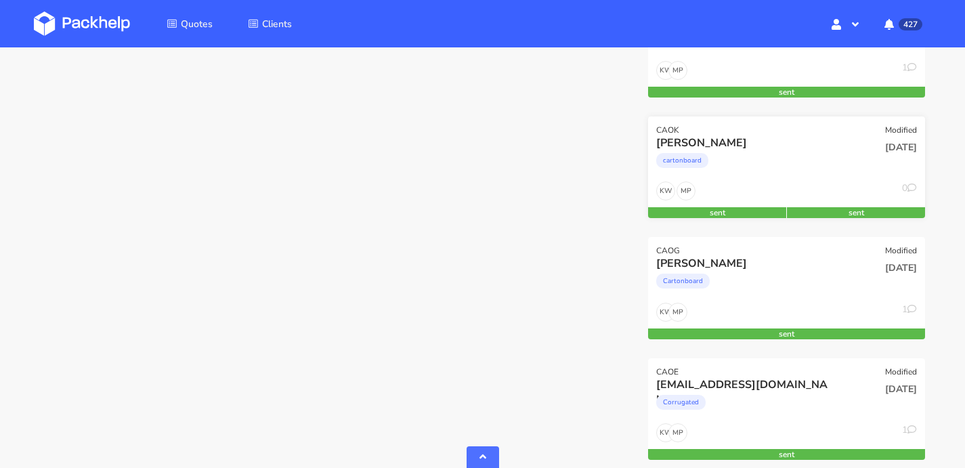
click at [796, 173] on div "cartonboard" at bounding box center [744, 163] width 177 height 27
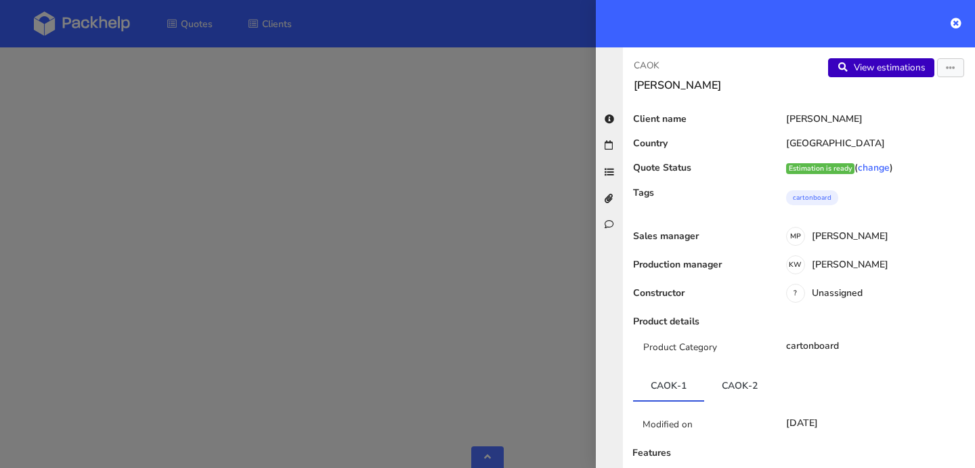
click at [861, 70] on link "View estimations" at bounding box center [881, 67] width 106 height 19
click at [960, 22] on icon at bounding box center [956, 23] width 11 height 11
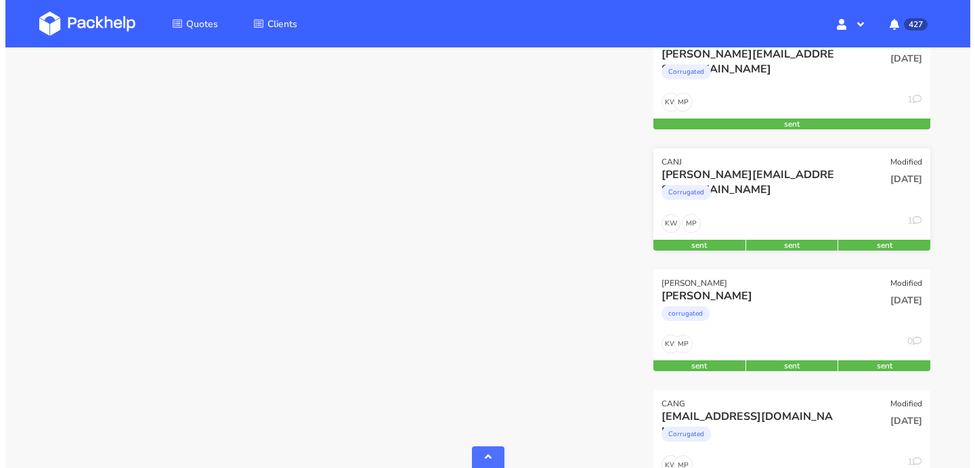
scroll to position [7292, 0]
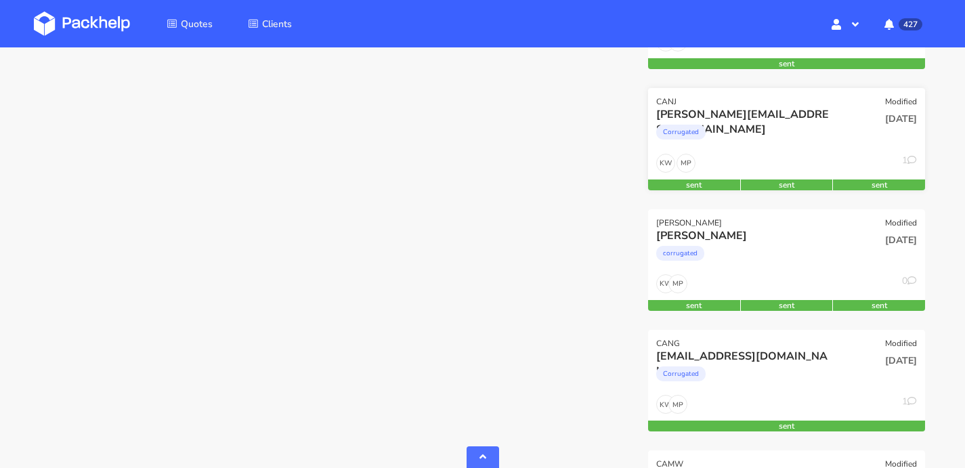
click at [767, 233] on div "[PERSON_NAME]" at bounding box center [744, 235] width 177 height 15
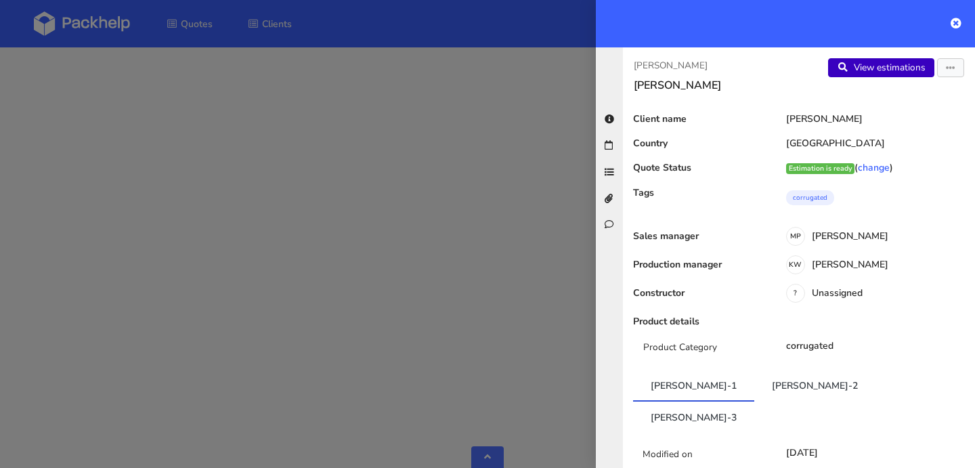
click at [867, 72] on link "View estimations" at bounding box center [881, 67] width 106 height 19
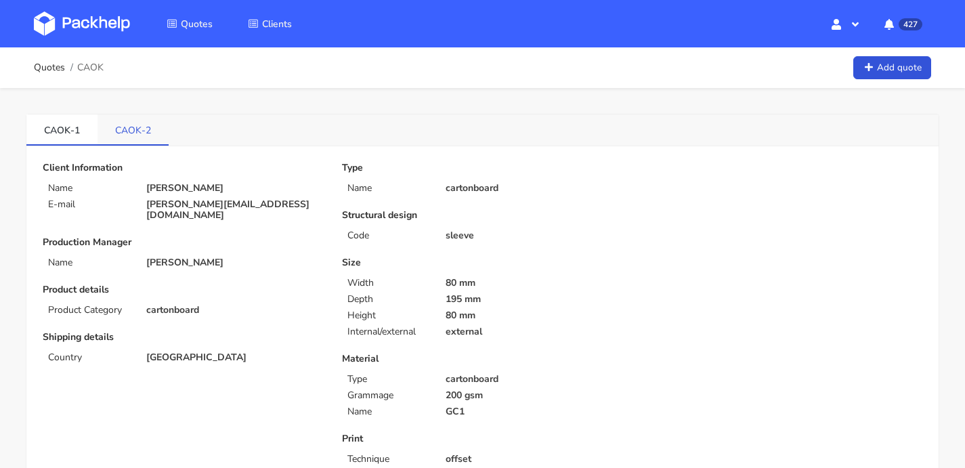
click at [138, 131] on link "CAOK-2" at bounding box center [133, 129] width 71 height 30
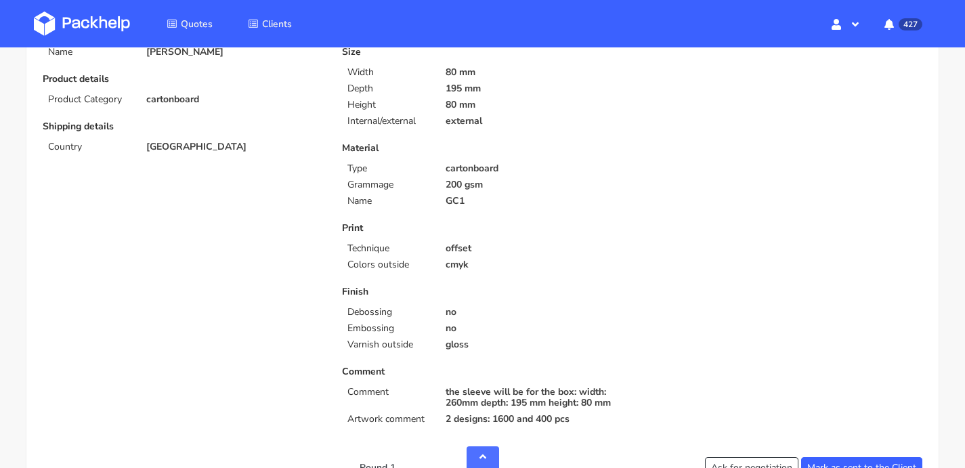
scroll to position [440, 0]
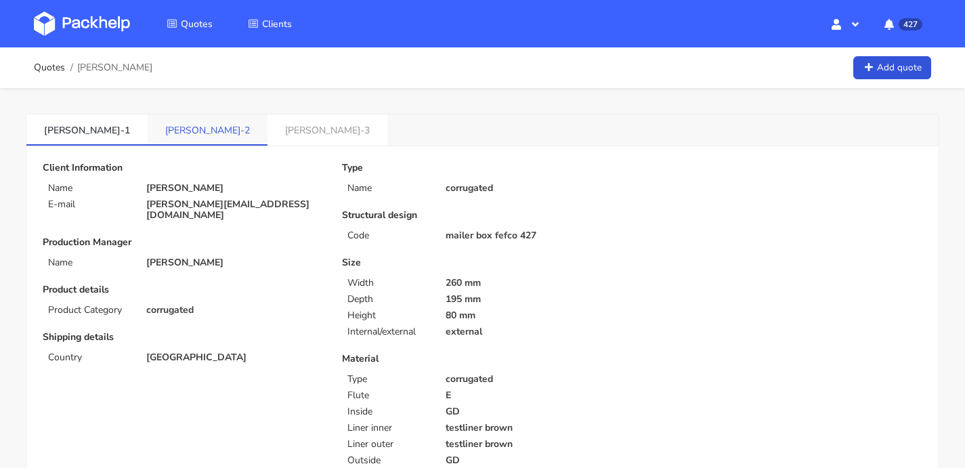
click at [148, 128] on link "[PERSON_NAME]-2" at bounding box center [208, 129] width 120 height 30
click at [269, 137] on link "[PERSON_NAME]-3" at bounding box center [329, 129] width 120 height 30
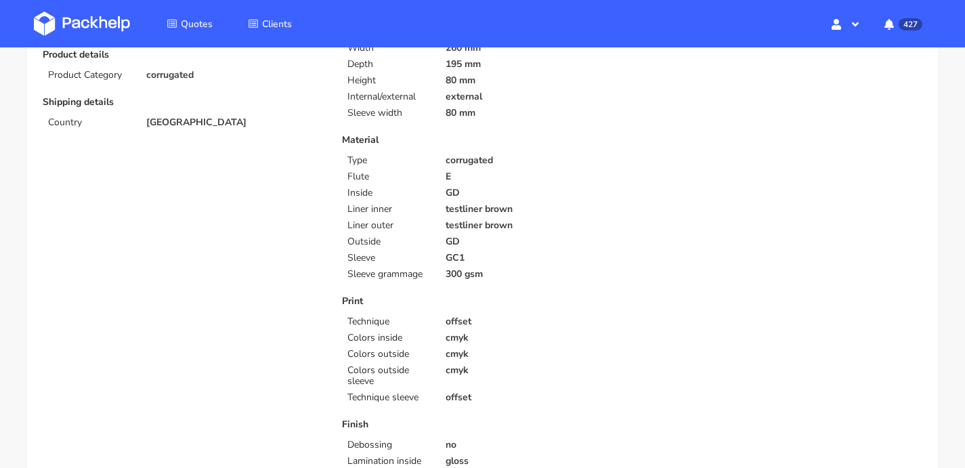
scroll to position [42, 0]
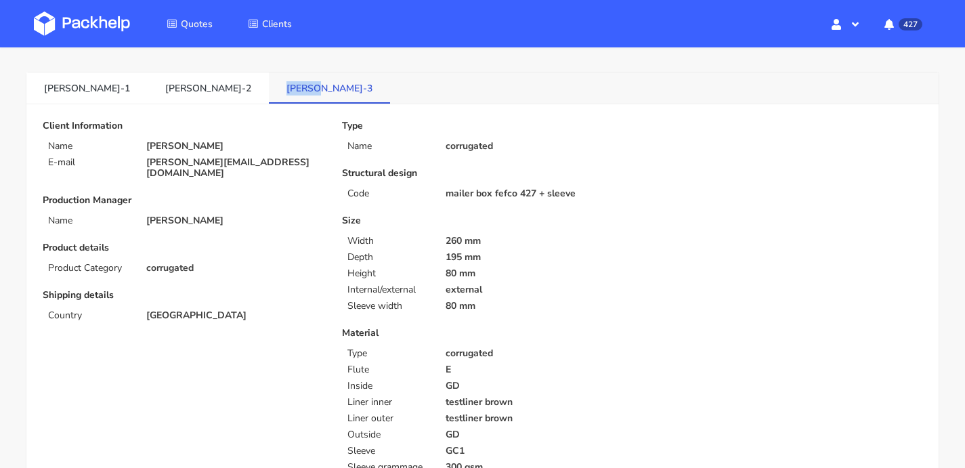
drag, startPoint x: 226, startPoint y: 84, endPoint x: 183, endPoint y: 84, distance: 43.3
click at [269, 84] on link "[PERSON_NAME]-3" at bounding box center [329, 87] width 121 height 30
copy link "[PERSON_NAME]-3"
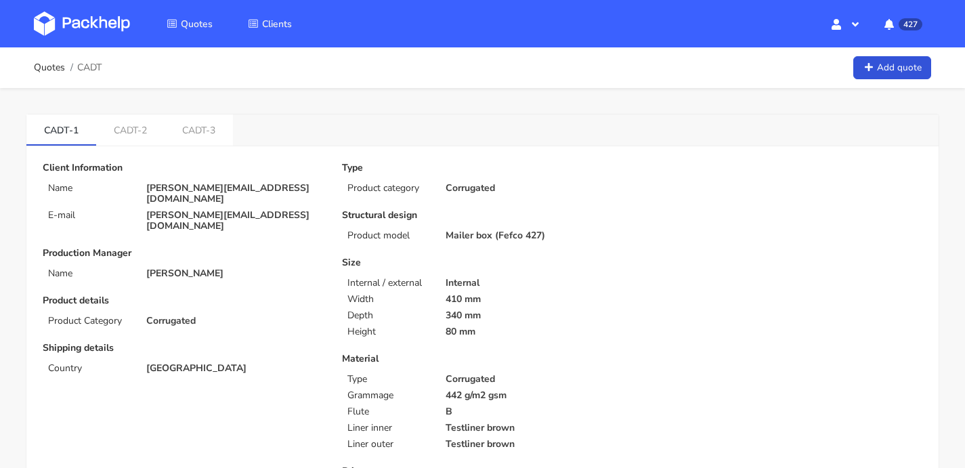
click at [110, 14] on img at bounding box center [82, 24] width 96 height 24
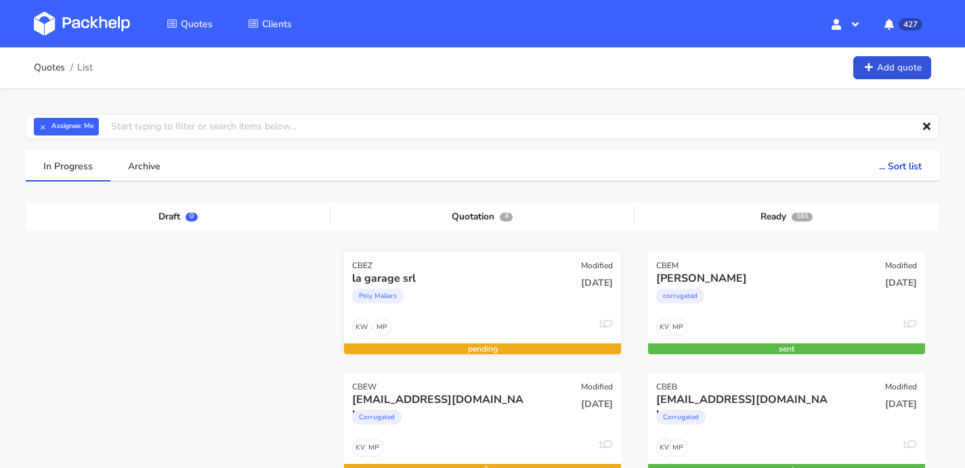
click at [466, 300] on div "Poly Mailers" at bounding box center [440, 299] width 177 height 27
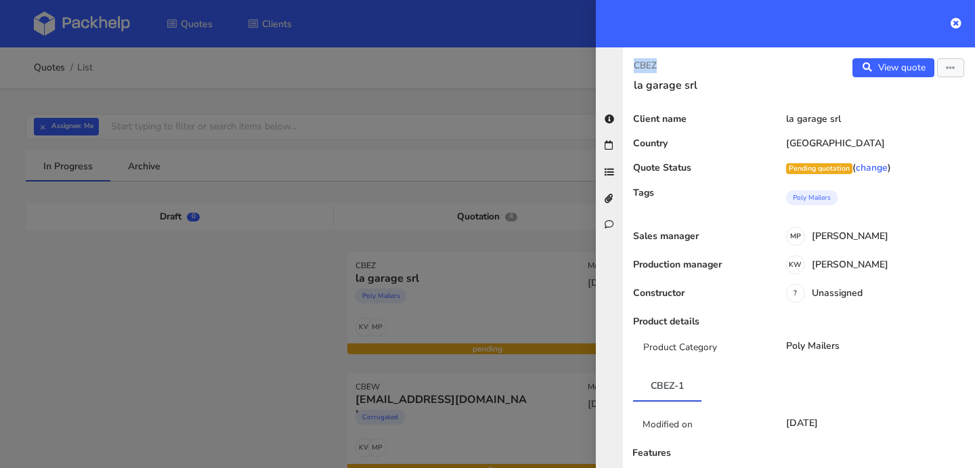
drag, startPoint x: 657, startPoint y: 66, endPoint x: 633, endPoint y: 65, distance: 23.7
click at [634, 66] on p "CBEZ" at bounding box center [711, 65] width 154 height 15
copy p "CBEZ"
